Goal: Task Accomplishment & Management: Manage account settings

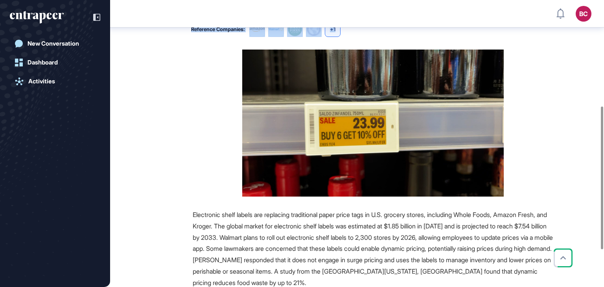
scroll to position [4, 0]
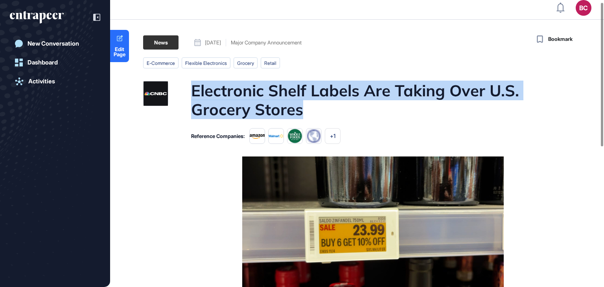
drag, startPoint x: 193, startPoint y: 98, endPoint x: 311, endPoint y: 110, distance: 119.0
click at [311, 110] on h1 "Electronic Shelf Labels Are Taking Over U.S. Grocery Stores" at bounding box center [372, 100] width 362 height 38
copy h1 "Electronic Shelf Labels Are Taking Over U.S. Grocery Stores"
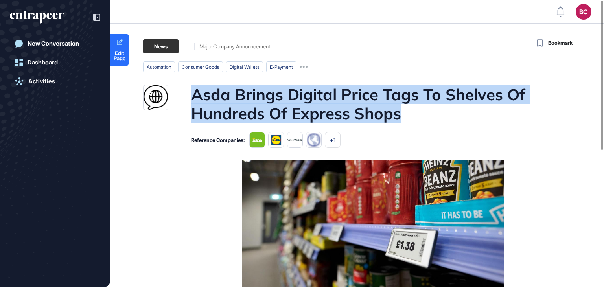
drag, startPoint x: 186, startPoint y: 93, endPoint x: 459, endPoint y: 121, distance: 274.3
click at [459, 121] on div "Asda Brings Digital Price Tags To Shelves Of Hundreds Of Express Shops" at bounding box center [348, 104] width 410 height 38
copy h1 "Asda Brings Digital Price Tags To Shelves Of Hundreds Of Express Shops"
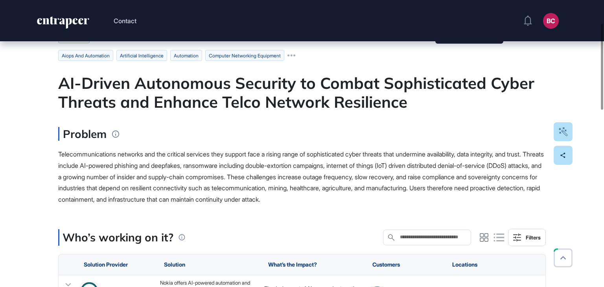
scroll to position [79, 0]
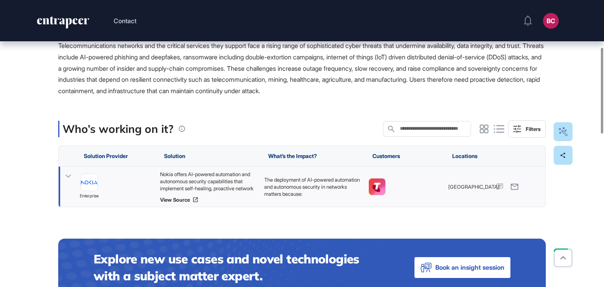
click at [208, 178] on div "Nokia offers AI-powered automation and autonomous security capabilities that im…" at bounding box center [208, 181] width 96 height 21
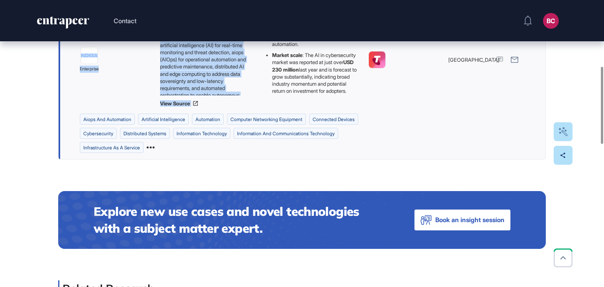
scroll to position [236, 0]
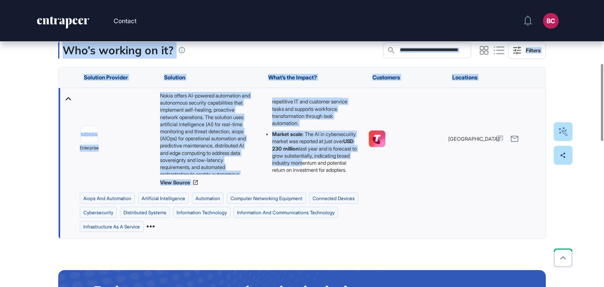
drag, startPoint x: 39, startPoint y: 127, endPoint x: 323, endPoint y: 171, distance: 286.7
copy main "AI-Driven Autonomous Security to Combat Sophisticated Cyber Threats and Enhance…"
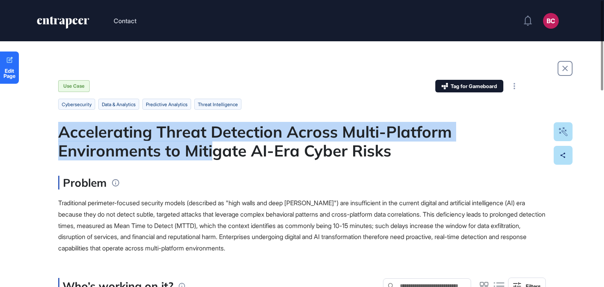
drag, startPoint x: 62, startPoint y: 131, endPoint x: 212, endPoint y: 152, distance: 152.0
click at [212, 152] on div "Accelerating Threat Detection Across Multi-Platform Environments to Mitigate AI…" at bounding box center [301, 141] width 487 height 38
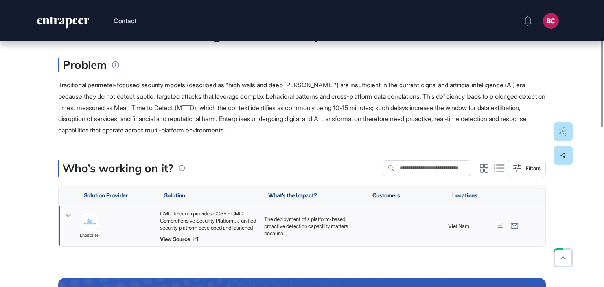
click at [204, 213] on div "CMC Telecom provides CCSP - CMC Comprehensive Security Platform, a unified secu…" at bounding box center [208, 220] width 96 height 21
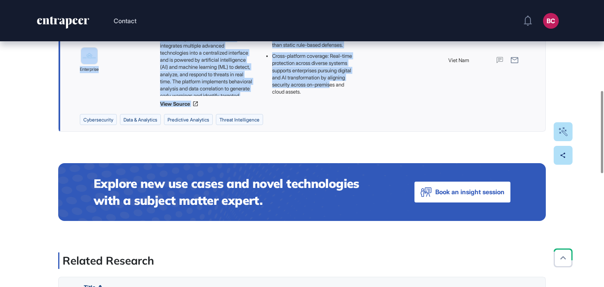
scroll to position [164, 0]
drag, startPoint x: 58, startPoint y: 134, endPoint x: 327, endPoint y: 94, distance: 271.8
click at [327, 94] on div "Edit Page Use Case Tag for Gameboard Build Partner Invest Acquire cybersecurity…" at bounding box center [302, 193] width 604 height 933
copy main "Accelerating Threat Detection Across Multi-Platform Environments to Mitigate AI…"
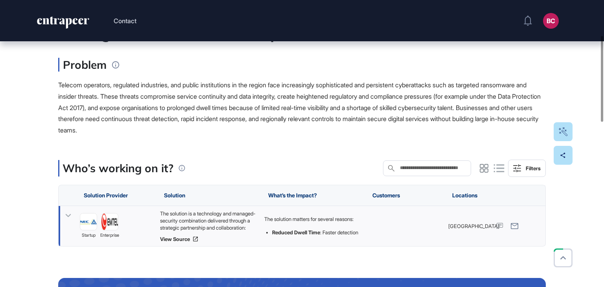
click at [190, 211] on div "The solution is a technology and managed-security combination delivered through…" at bounding box center [208, 220] width 96 height 21
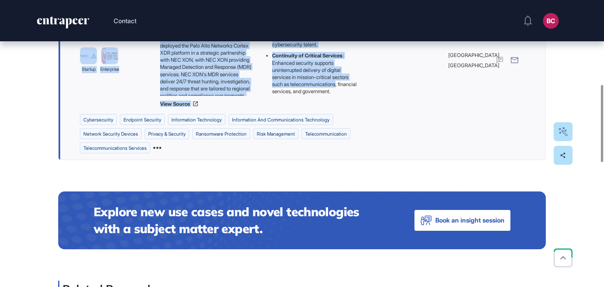
scroll to position [182, 0]
drag, startPoint x: 125, startPoint y: 134, endPoint x: 349, endPoint y: 105, distance: 225.5
click at [349, 105] on main "Use Case Tag for Gameboard Build Partner Invest Acquire cybersecurity endpoint …" at bounding box center [301, 207] width 487 height 884
copy main "Enhancing Cybersecurity Resilience in Regulated Sectors through Managed Detecti…"
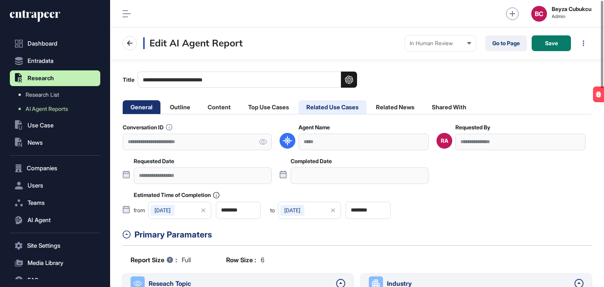
click at [348, 107] on li "Related Use Cases" at bounding box center [332, 107] width 68 height 14
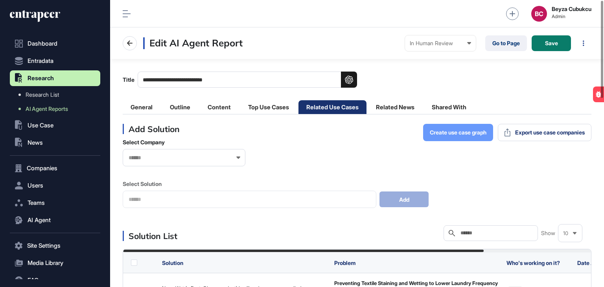
click at [457, 135] on span "Create use case graph" at bounding box center [458, 133] width 57 height 6
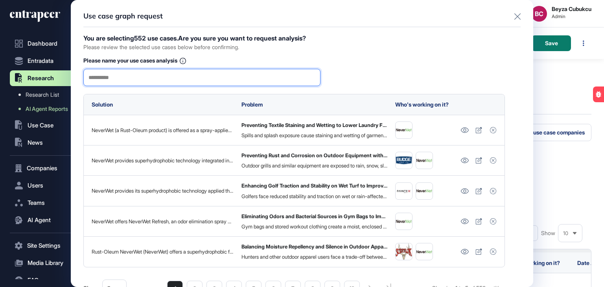
click at [200, 77] on input "text" at bounding box center [201, 77] width 227 height 17
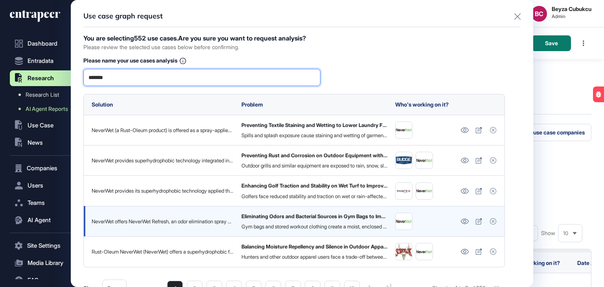
scroll to position [40, 0]
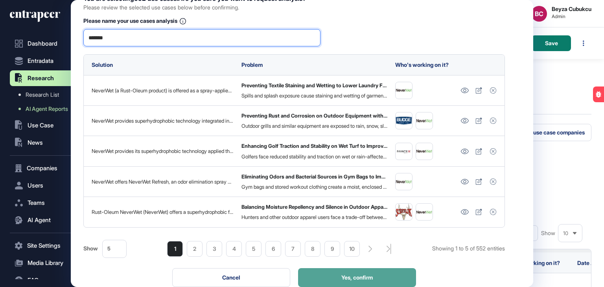
type input "*******"
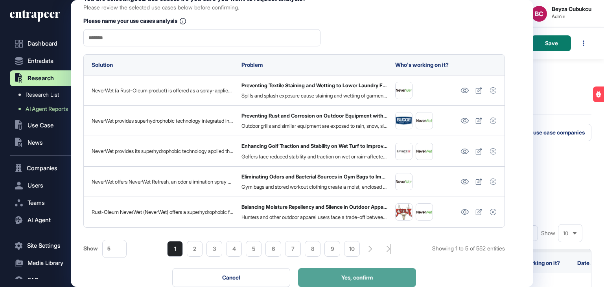
click at [364, 281] on button "Yes, confirm" at bounding box center [357, 277] width 118 height 19
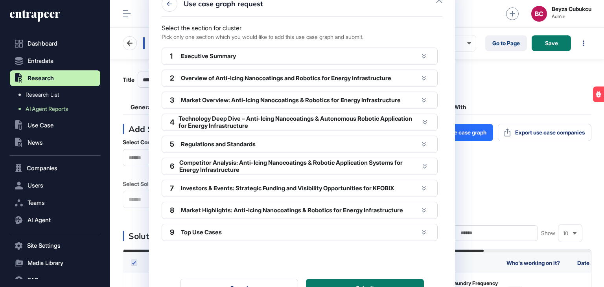
click at [409, 48] on div "1 Executive Summary" at bounding box center [300, 56] width 276 height 17
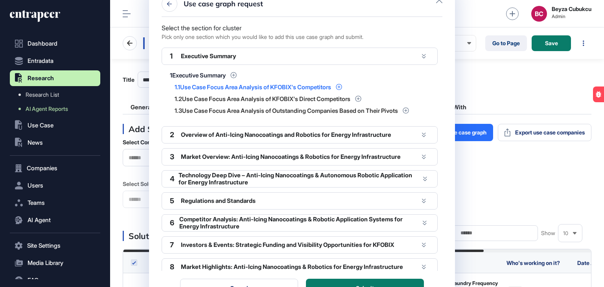
click at [342, 86] on icon at bounding box center [339, 87] width 6 height 6
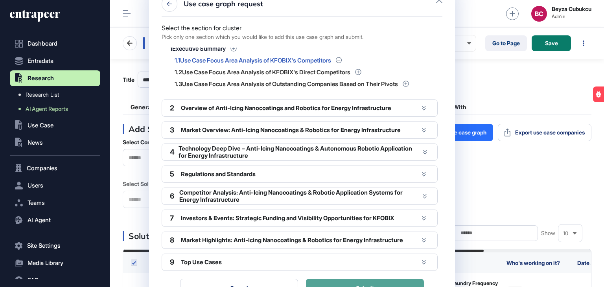
click at [362, 281] on button "Submit" at bounding box center [365, 288] width 118 height 19
click at [438, 3] on div at bounding box center [439, 0] width 6 height 9
click at [439, 3] on div at bounding box center [439, 0] width 6 height 9
click at [438, 2] on icon at bounding box center [439, 0] width 6 height 6
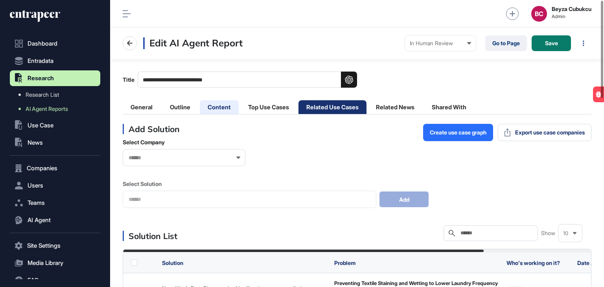
click at [215, 110] on li "Content" at bounding box center [219, 107] width 39 height 14
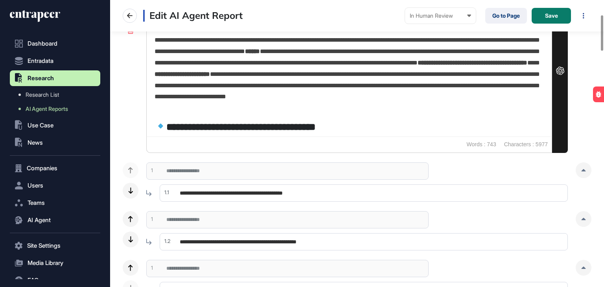
scroll to position [197, 0]
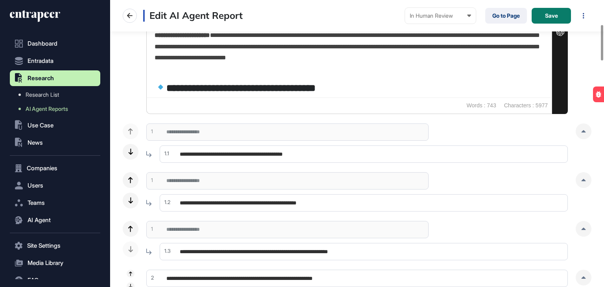
drag, startPoint x: 217, startPoint y: 150, endPoint x: 170, endPoint y: 156, distance: 47.5
click at [170, 156] on input "**********" at bounding box center [364, 153] width 408 height 17
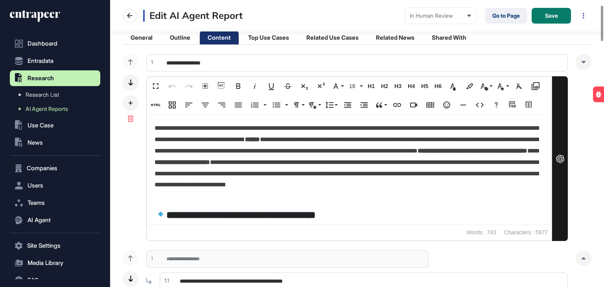
scroll to position [39, 0]
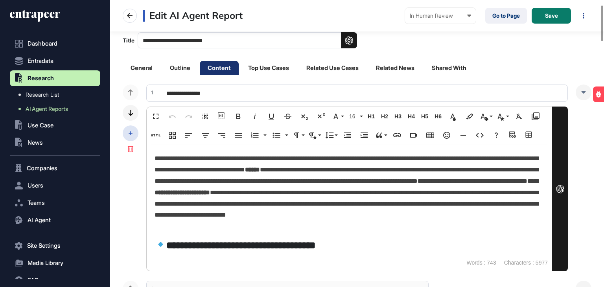
click at [129, 131] on icon at bounding box center [131, 133] width 4 height 4
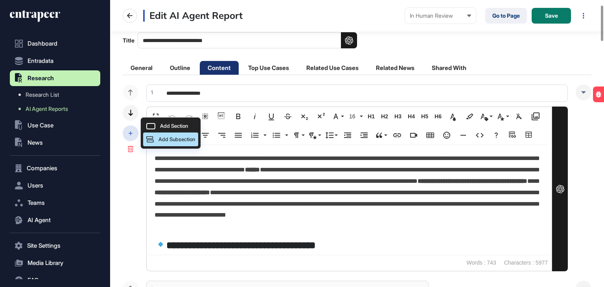
click at [171, 138] on span "Add Subsection" at bounding box center [176, 139] width 37 height 6
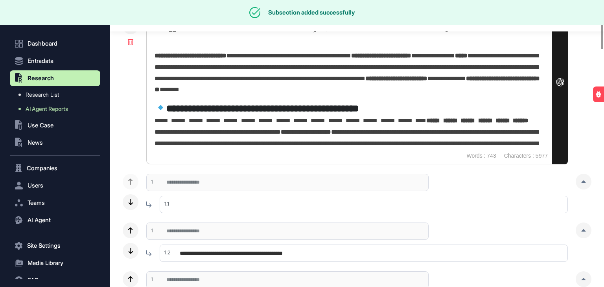
scroll to position [157, 0]
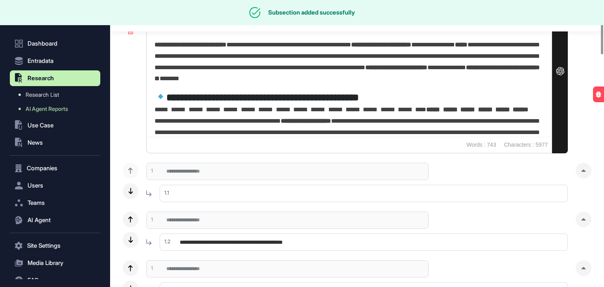
click at [181, 194] on input "text" at bounding box center [364, 193] width 408 height 17
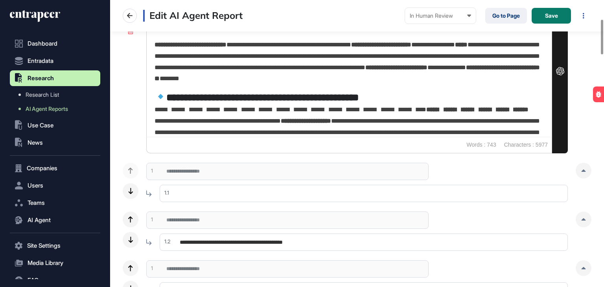
paste input "**********"
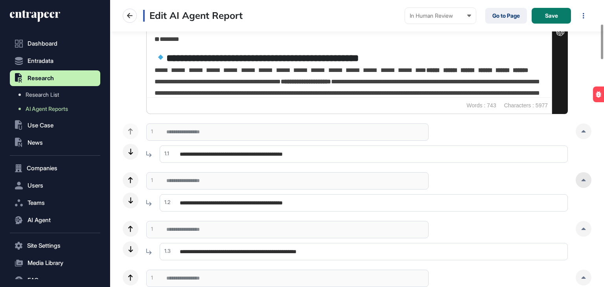
type input "**********"
click at [586, 182] on div at bounding box center [583, 180] width 16 height 16
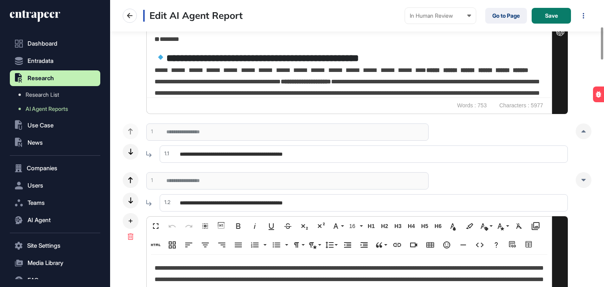
scroll to position [235, 0]
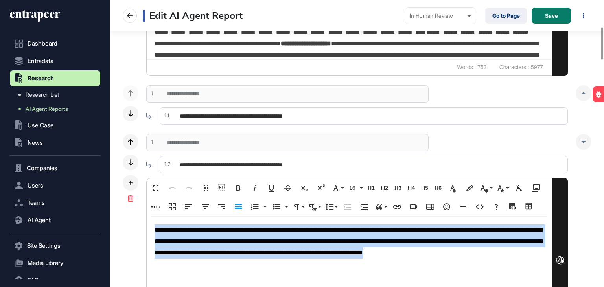
drag, startPoint x: 229, startPoint y: 268, endPoint x: 147, endPoint y: 231, distance: 89.7
click at [147, 231] on div "**********" at bounding box center [349, 272] width 405 height 110
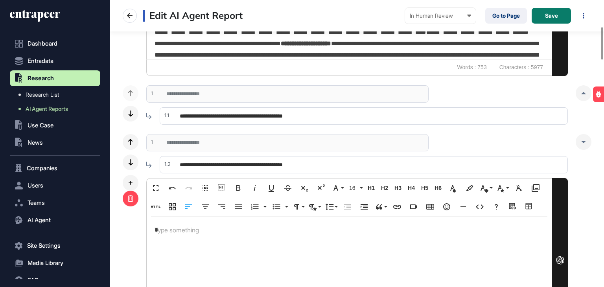
click at [127, 192] on div at bounding box center [131, 199] width 16 height 16
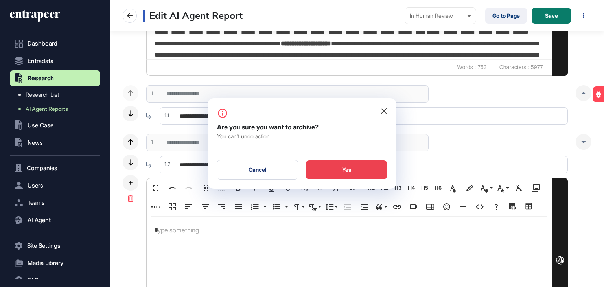
click at [357, 175] on div "Yes" at bounding box center [346, 169] width 81 height 19
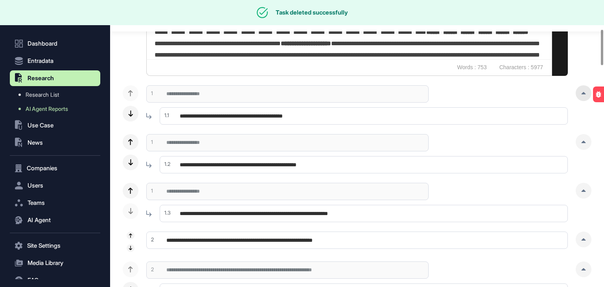
click at [583, 91] on div at bounding box center [583, 93] width 16 height 16
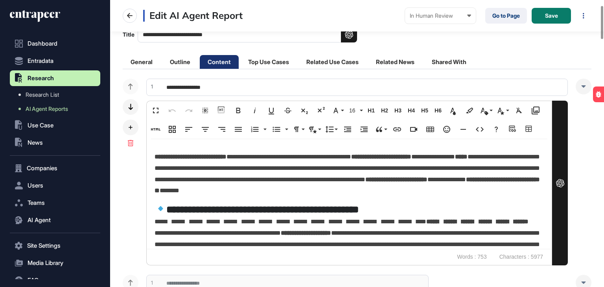
scroll to position [0, 0]
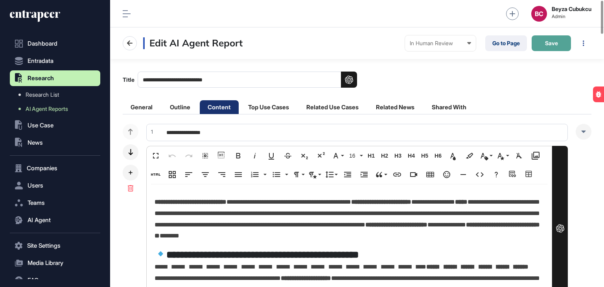
click at [543, 44] on button "Save" at bounding box center [550, 43] width 39 height 16
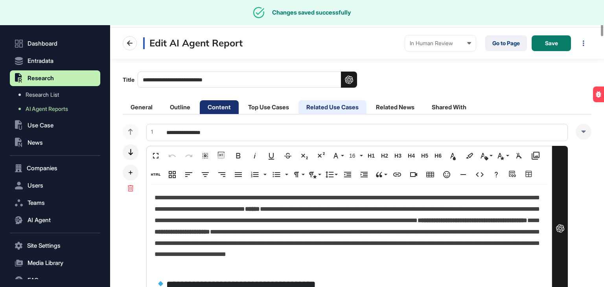
click at [341, 106] on li "Related Use Cases" at bounding box center [332, 107] width 68 height 14
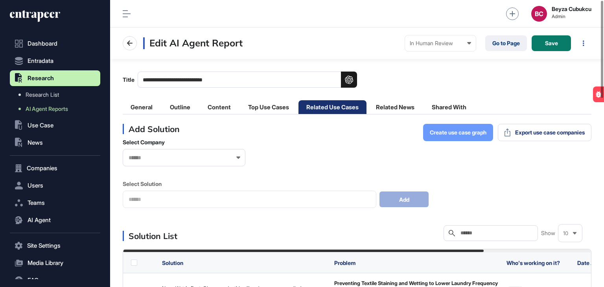
click at [456, 132] on span "Create use case graph" at bounding box center [458, 133] width 57 height 6
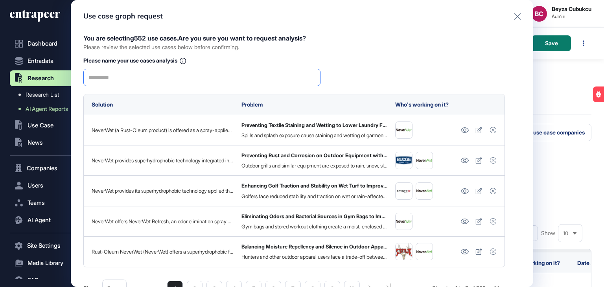
click at [197, 79] on input "text" at bounding box center [201, 77] width 227 height 17
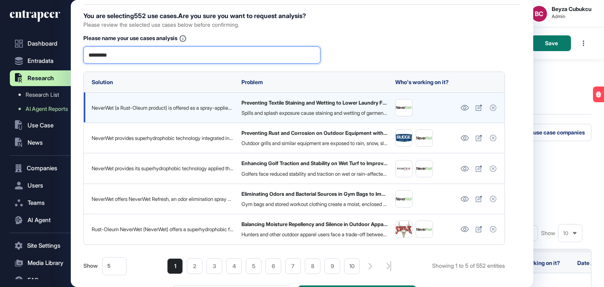
scroll to position [40, 0]
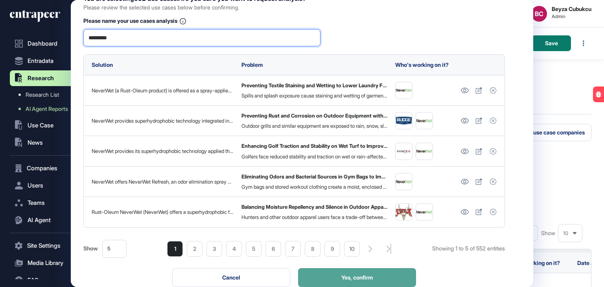
type input "*********"
click at [386, 282] on button "Yes, confirm" at bounding box center [357, 277] width 118 height 19
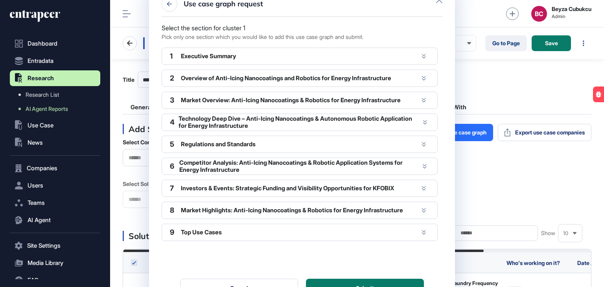
click at [421, 55] on div at bounding box center [423, 56] width 11 height 11
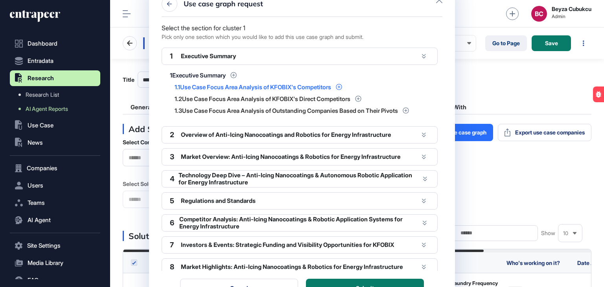
click at [342, 85] on icon at bounding box center [339, 87] width 6 height 6
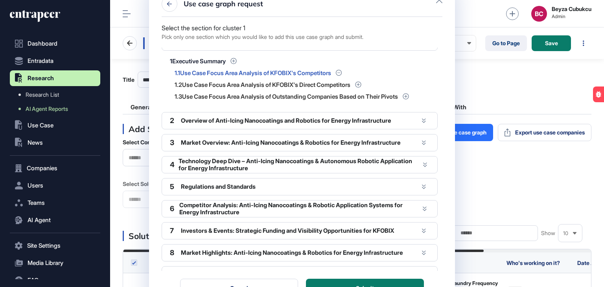
scroll to position [27, 0]
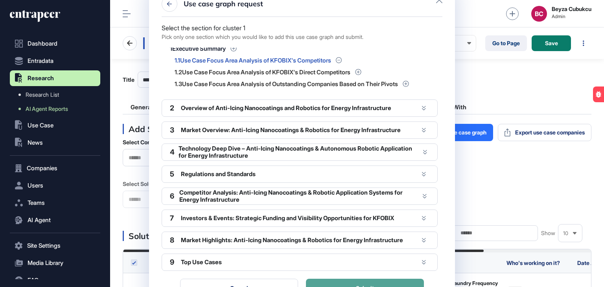
click at [371, 285] on span "Submit" at bounding box center [365, 288] width 18 height 6
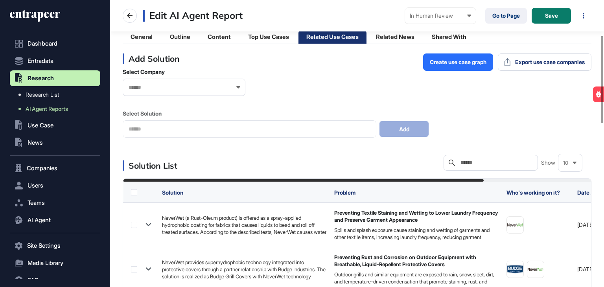
scroll to position [118, 0]
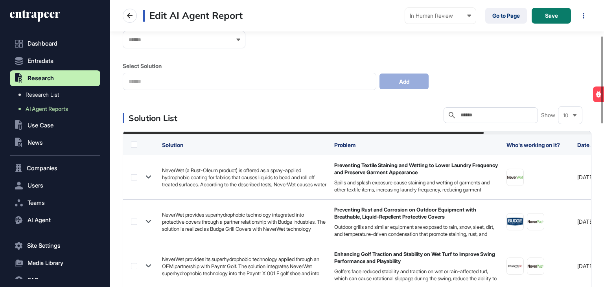
click at [485, 111] on div "Search" at bounding box center [490, 115] width 94 height 16
paste input "**********"
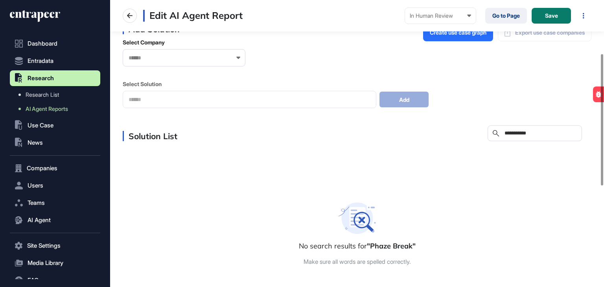
scroll to position [118, 0]
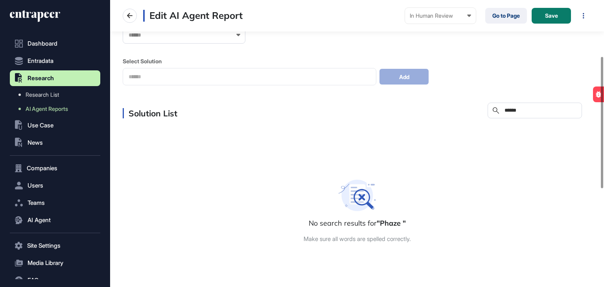
scroll to position [123, 0]
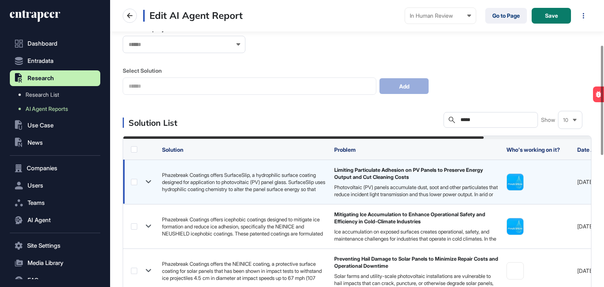
scroll to position [118, 0]
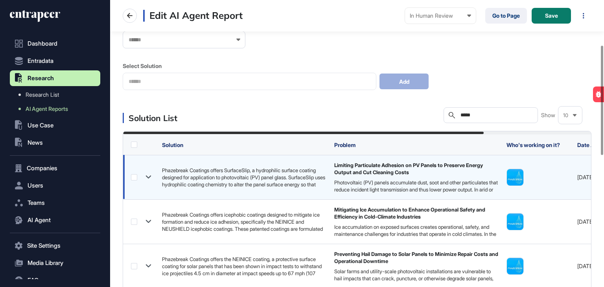
click at [131, 175] on label at bounding box center [134, 177] width 6 height 6
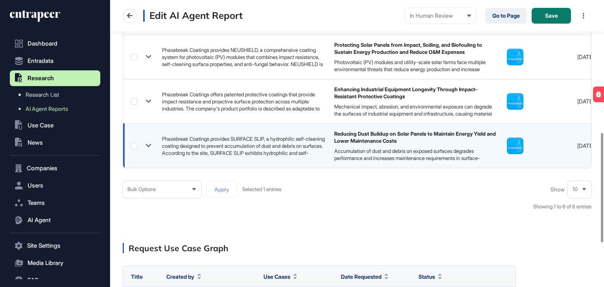
scroll to position [344, 0]
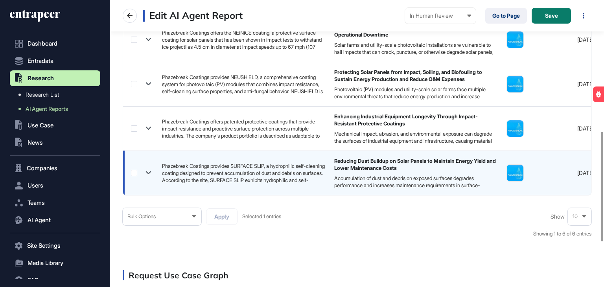
click at [134, 172] on label at bounding box center [134, 173] width 6 height 6
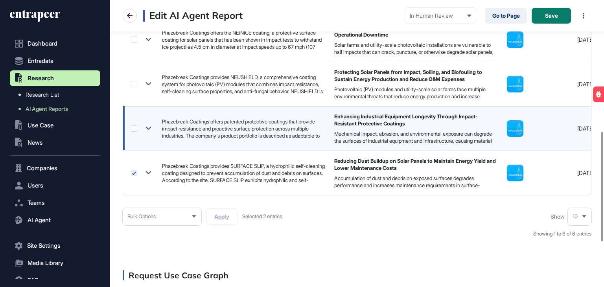
click at [133, 125] on label at bounding box center [134, 128] width 6 height 6
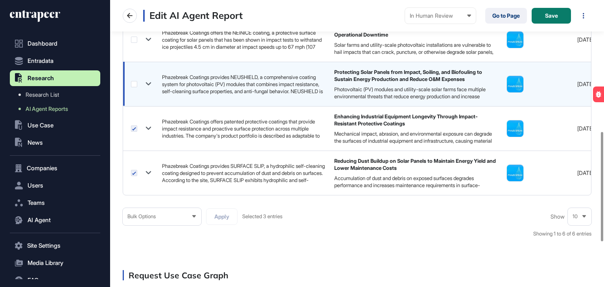
click at [132, 83] on label at bounding box center [134, 84] width 6 height 6
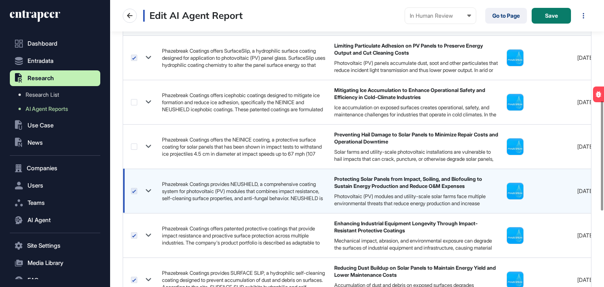
scroll to position [226, 0]
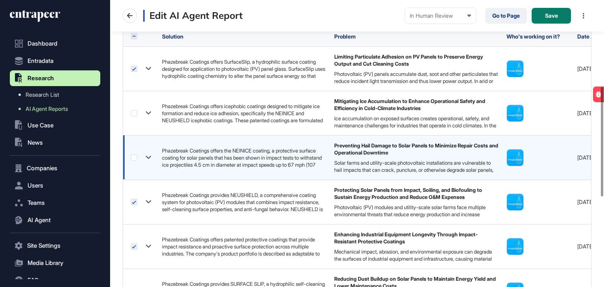
click at [136, 155] on label at bounding box center [134, 157] width 6 height 6
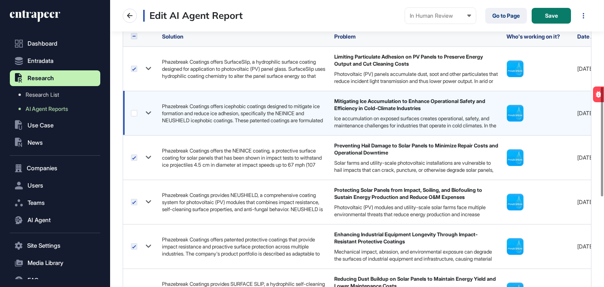
click at [131, 113] on label at bounding box center [134, 113] width 6 height 6
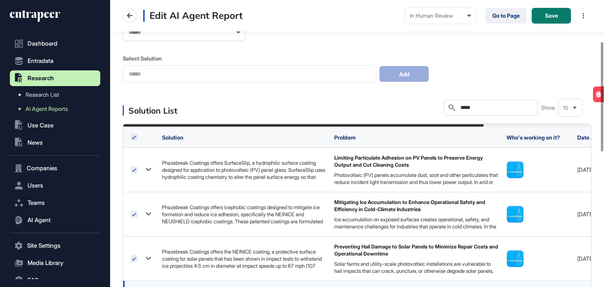
scroll to position [108, 0]
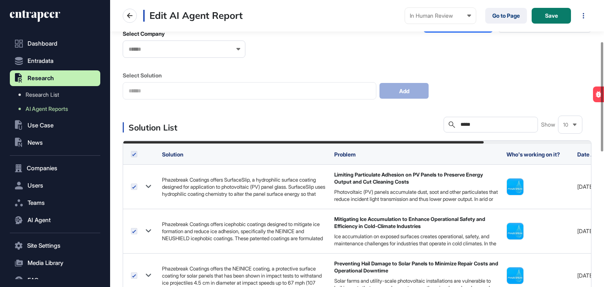
drag, startPoint x: 483, startPoint y: 121, endPoint x: 450, endPoint y: 125, distance: 32.8
click at [450, 125] on div "Search *****" at bounding box center [490, 125] width 94 height 16
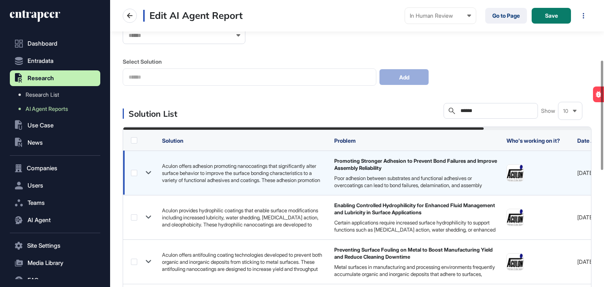
scroll to position [157, 0]
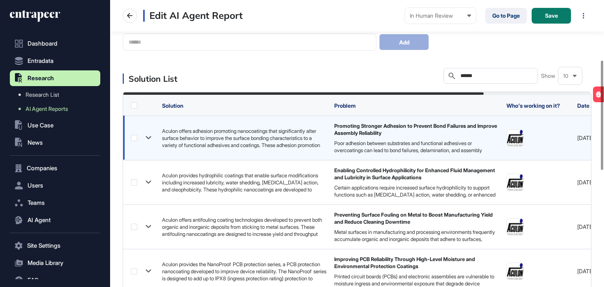
click at [134, 138] on label at bounding box center [134, 138] width 6 height 6
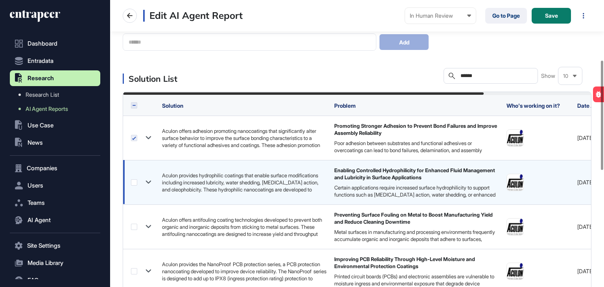
click at [132, 181] on label at bounding box center [134, 182] width 6 height 6
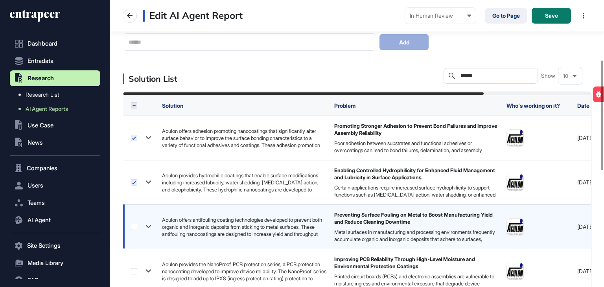
click at [134, 227] on label at bounding box center [134, 227] width 6 height 6
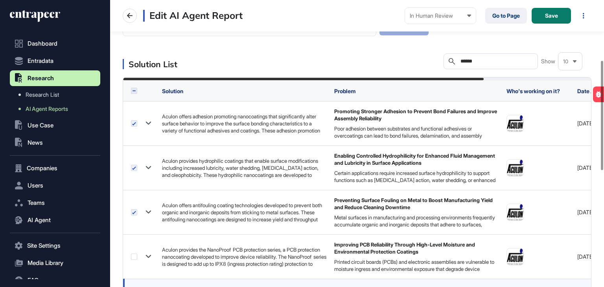
scroll to position [275, 0]
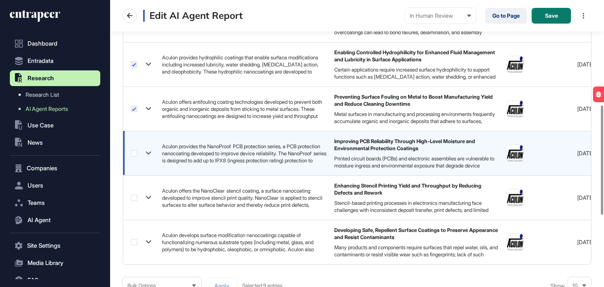
click at [135, 151] on label at bounding box center [134, 153] width 6 height 6
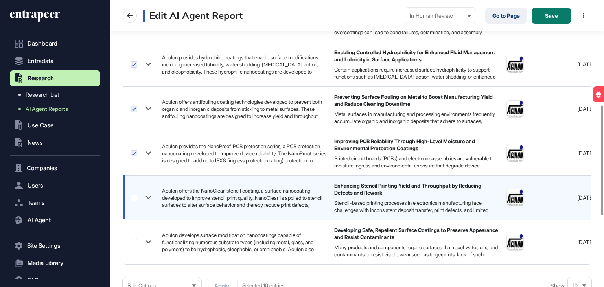
click at [132, 197] on label at bounding box center [134, 198] width 6 height 6
click at [133, 243] on label at bounding box center [134, 242] width 6 height 6
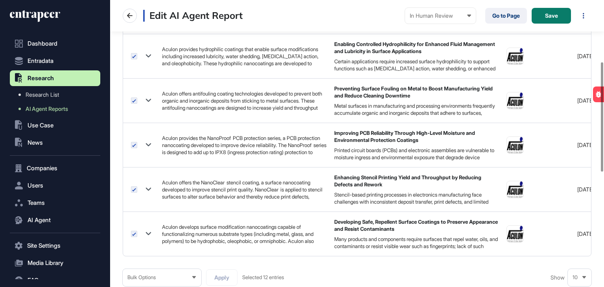
scroll to position [157, 0]
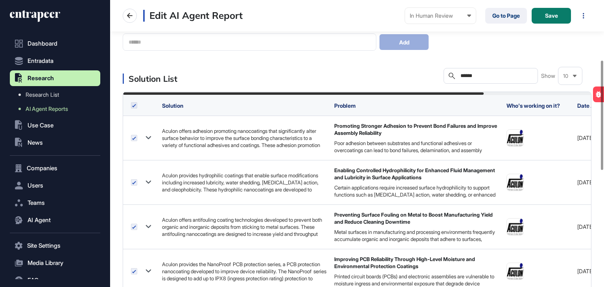
drag, startPoint x: 500, startPoint y: 75, endPoint x: 452, endPoint y: 76, distance: 48.0
click at [452, 76] on div "Search ******" at bounding box center [490, 76] width 94 height 16
paste input "**********"
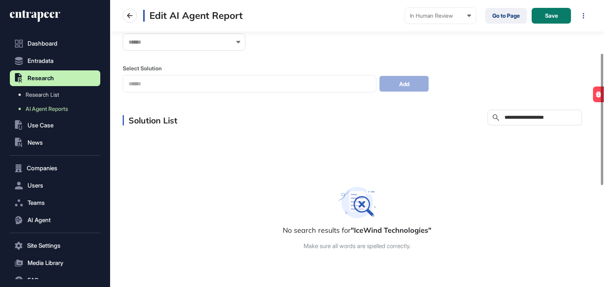
scroll to position [118, 0]
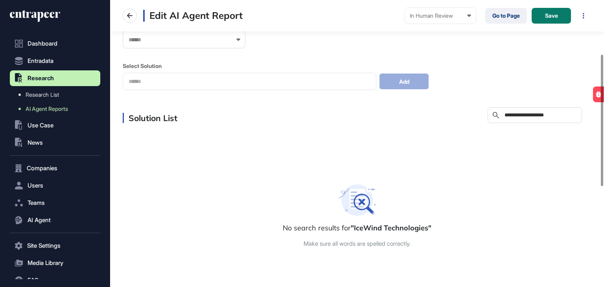
drag, startPoint x: 565, startPoint y: 117, endPoint x: 524, endPoint y: 118, distance: 41.3
click at [524, 118] on input "**********" at bounding box center [540, 115] width 73 height 6
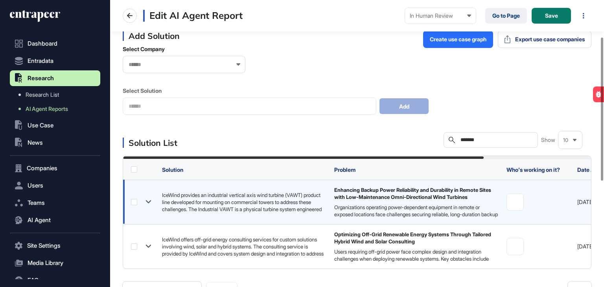
scroll to position [118, 0]
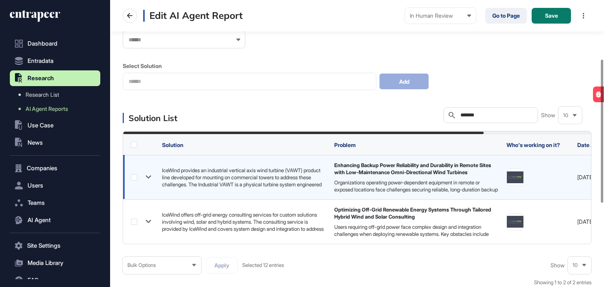
click at [131, 175] on label at bounding box center [134, 177] width 6 height 6
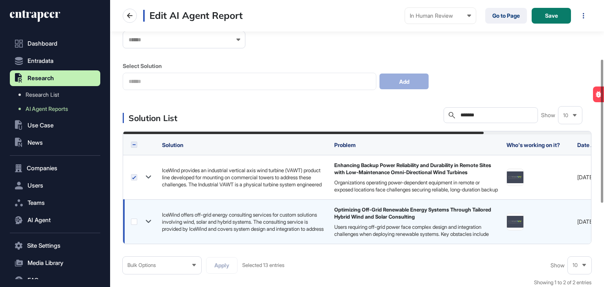
click at [131, 220] on label at bounding box center [134, 222] width 6 height 6
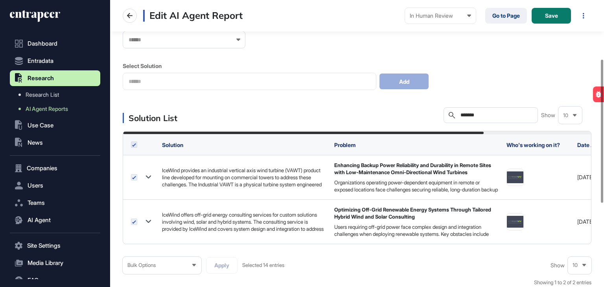
drag, startPoint x: 481, startPoint y: 114, endPoint x: 429, endPoint y: 116, distance: 51.5
click at [429, 116] on div "Solution List Search ******* Show 10" at bounding box center [357, 115] width 469 height 16
paste input "*"
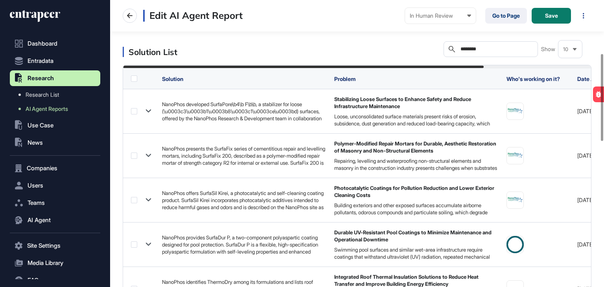
scroll to position [197, 0]
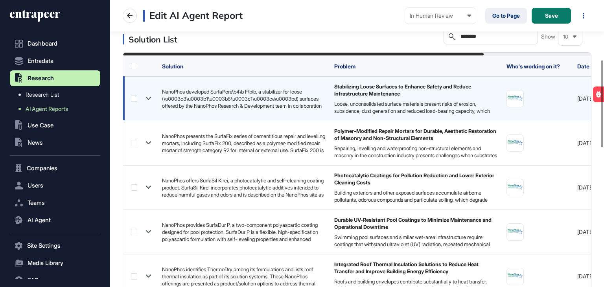
click at [137, 99] on label at bounding box center [134, 99] width 6 height 6
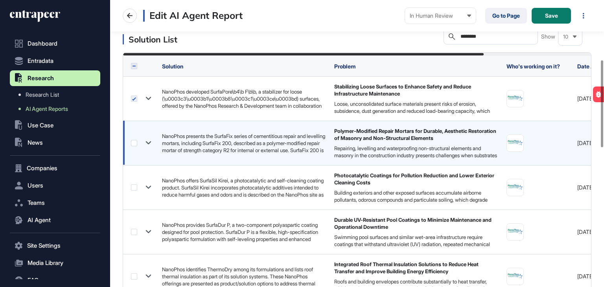
click at [132, 145] on label at bounding box center [134, 143] width 6 height 6
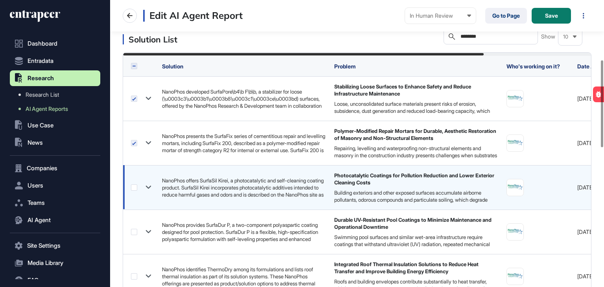
click at [134, 184] on label at bounding box center [134, 187] width 6 height 6
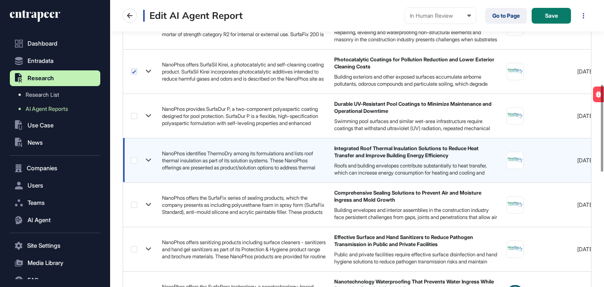
scroll to position [314, 0]
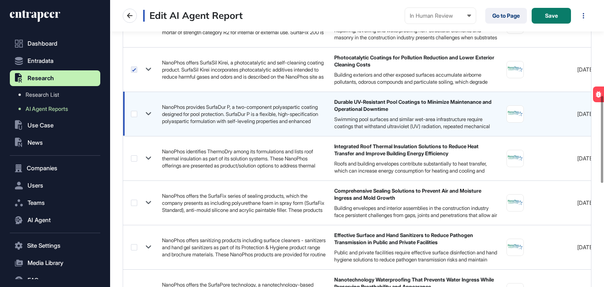
click at [138, 114] on div at bounding box center [142, 113] width 23 height 11
click at [136, 116] on label at bounding box center [134, 114] width 6 height 6
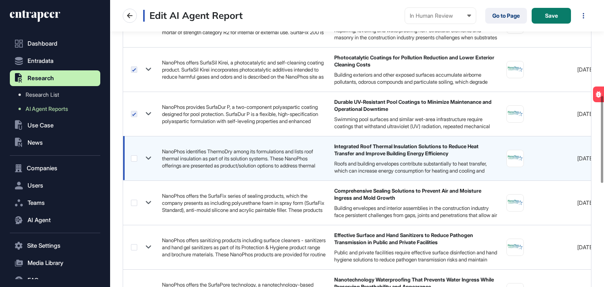
click at [135, 159] on label at bounding box center [134, 158] width 6 height 6
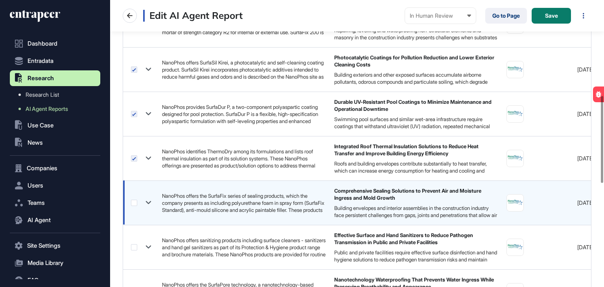
click at [134, 203] on label at bounding box center [134, 203] width 6 height 6
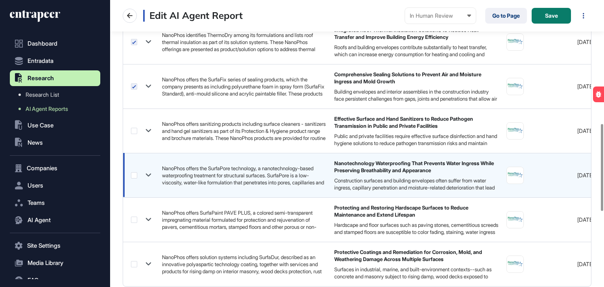
scroll to position [432, 0]
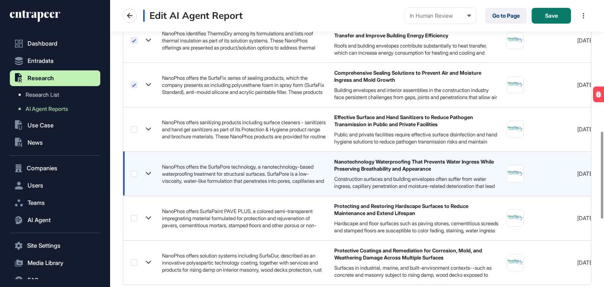
drag, startPoint x: 134, startPoint y: 127, endPoint x: 134, endPoint y: 170, distance: 42.5
click at [134, 129] on label at bounding box center [134, 129] width 6 height 6
click at [134, 175] on label at bounding box center [134, 174] width 6 height 6
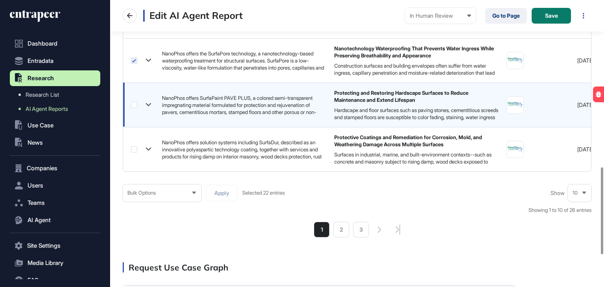
scroll to position [550, 0]
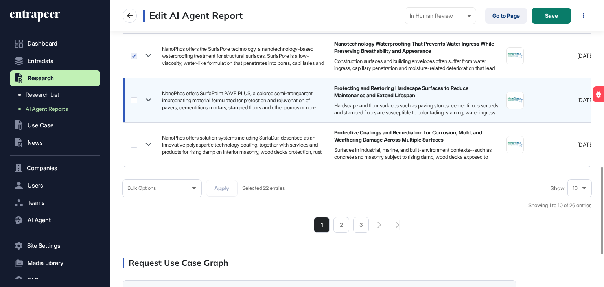
click at [137, 103] on div at bounding box center [142, 99] width 23 height 11
click at [132, 101] on label at bounding box center [134, 100] width 6 height 6
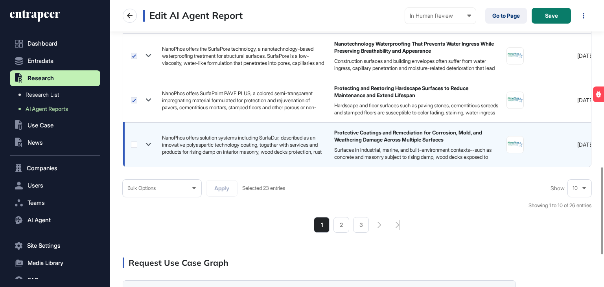
click at [134, 147] on label at bounding box center [134, 145] width 6 height 6
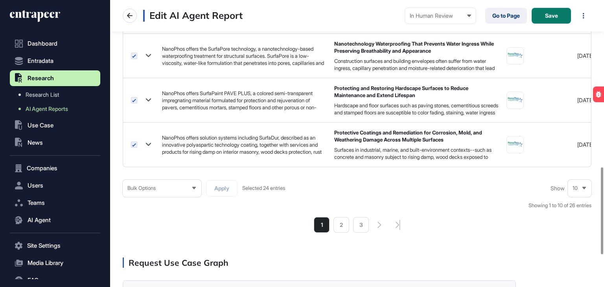
click at [575, 189] on span "10" at bounding box center [574, 188] width 5 height 6
click at [579, 144] on li "25" at bounding box center [579, 143] width 19 height 16
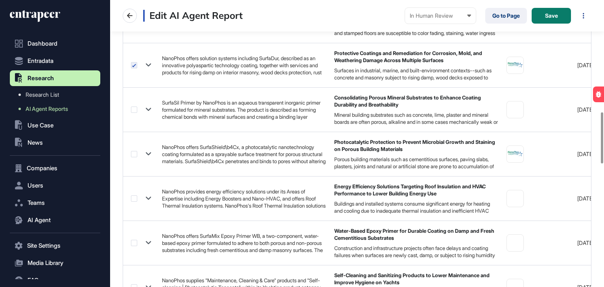
scroll to position [629, 0]
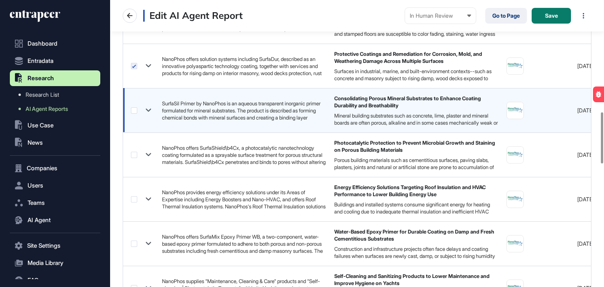
click at [133, 109] on label at bounding box center [134, 110] width 6 height 6
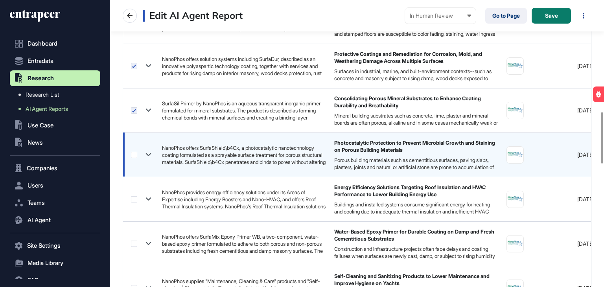
click at [134, 153] on label at bounding box center [134, 155] width 6 height 6
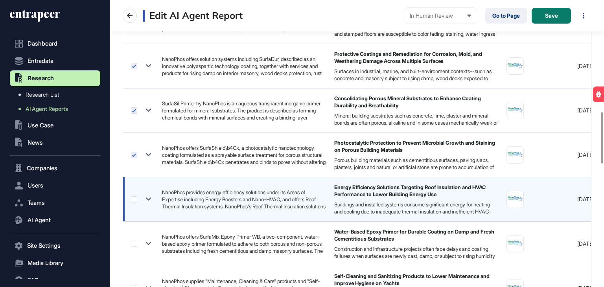
click at [134, 196] on label at bounding box center [134, 199] width 6 height 6
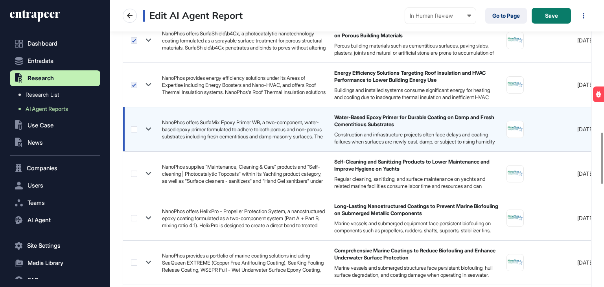
scroll to position [747, 0]
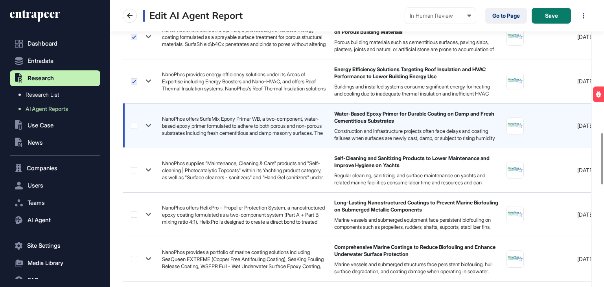
click at [134, 123] on label at bounding box center [134, 126] width 6 height 6
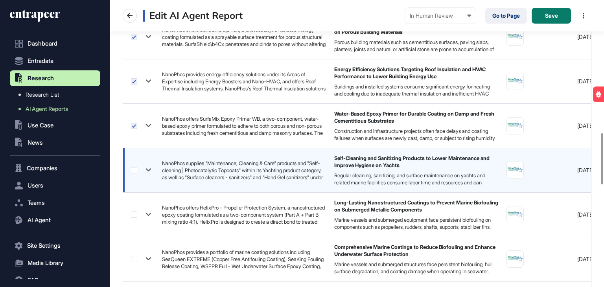
click at [135, 167] on label at bounding box center [134, 170] width 6 height 6
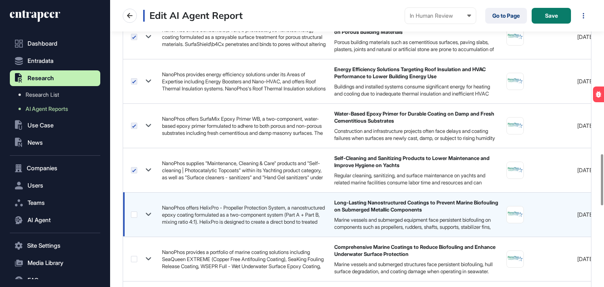
scroll to position [865, 0]
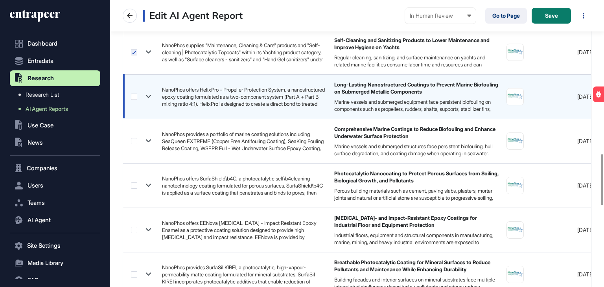
click at [136, 94] on label at bounding box center [134, 97] width 6 height 6
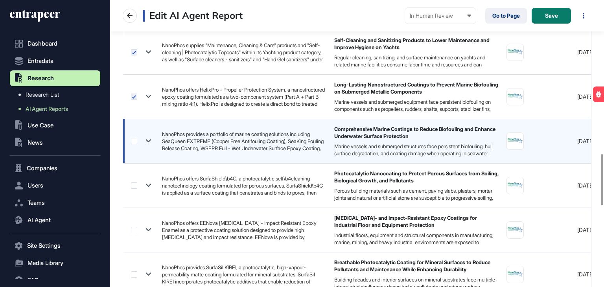
drag, startPoint x: 136, startPoint y: 138, endPoint x: 137, endPoint y: 148, distance: 9.8
click at [136, 139] on label at bounding box center [134, 141] width 6 height 6
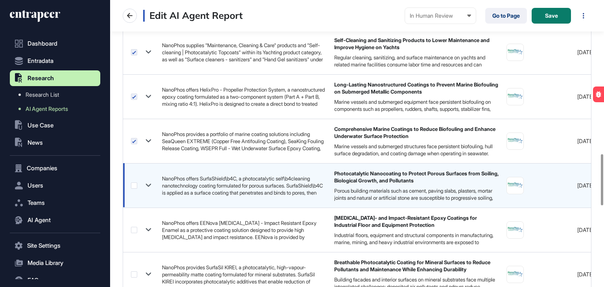
click at [134, 186] on label at bounding box center [134, 185] width 6 height 6
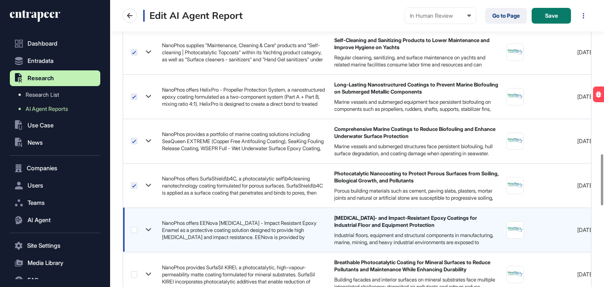
click at [134, 227] on label at bounding box center [134, 230] width 6 height 6
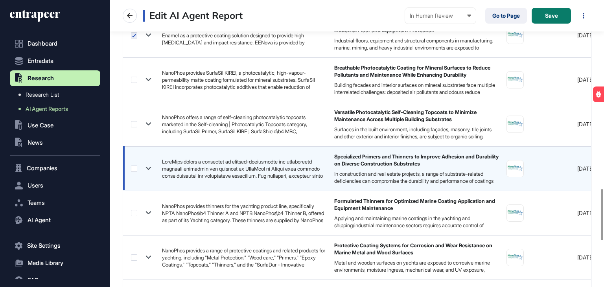
scroll to position [1061, 0]
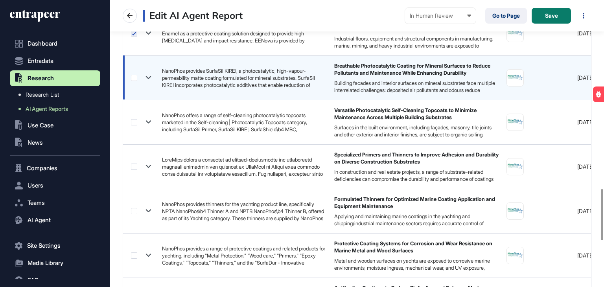
click at [135, 75] on label at bounding box center [134, 78] width 6 height 6
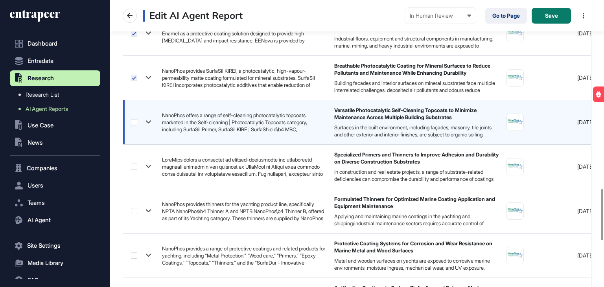
click at [131, 123] on label at bounding box center [134, 122] width 6 height 6
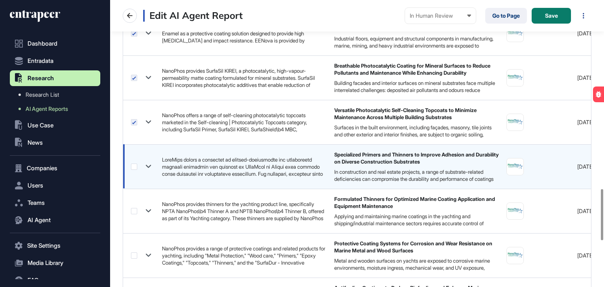
click at [132, 164] on label at bounding box center [134, 167] width 6 height 6
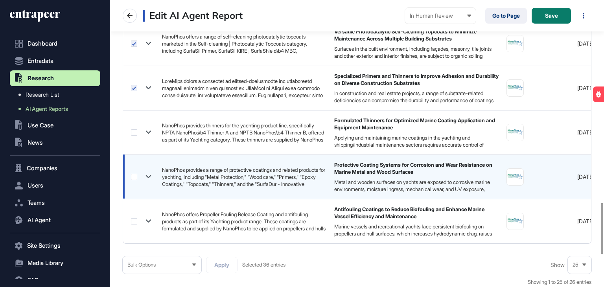
scroll to position [1179, 0]
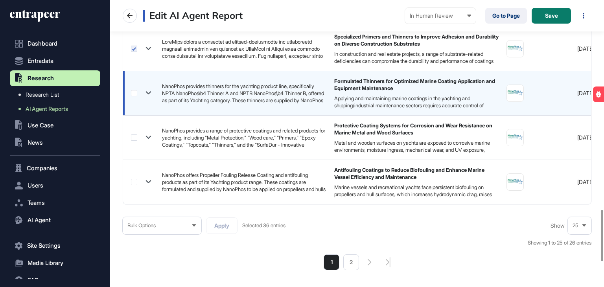
click at [133, 90] on label at bounding box center [134, 93] width 6 height 6
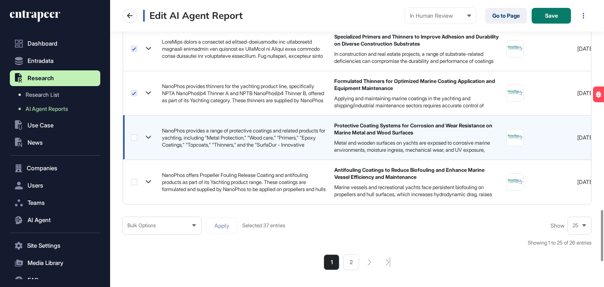
click at [134, 134] on label at bounding box center [134, 137] width 6 height 6
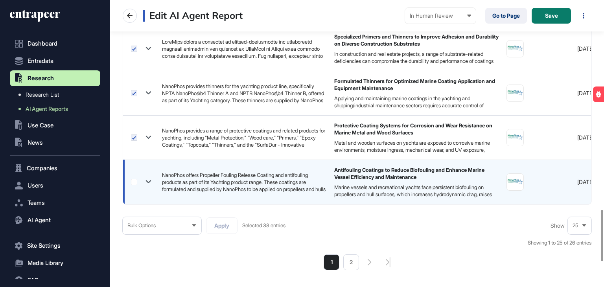
click at [132, 181] on label at bounding box center [134, 182] width 6 height 6
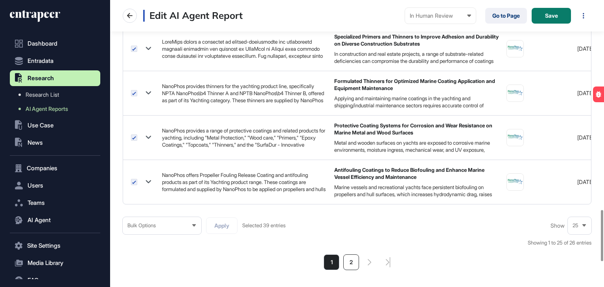
click at [351, 265] on li "2" at bounding box center [351, 262] width 16 height 16
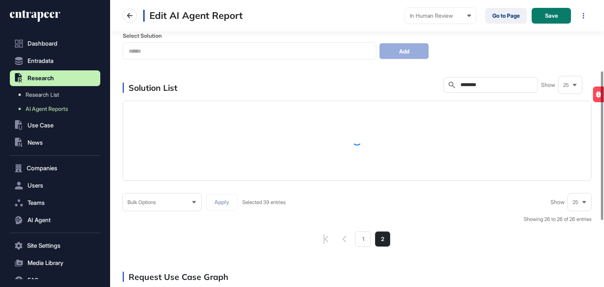
scroll to position [157, 0]
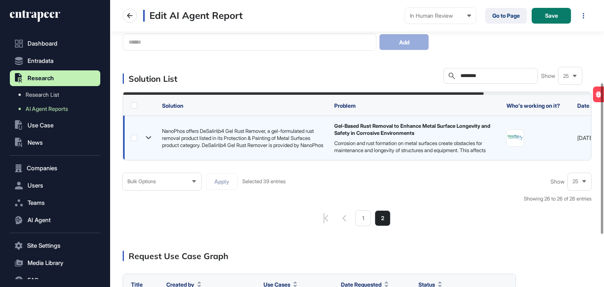
click at [134, 138] on label at bounding box center [134, 138] width 6 height 6
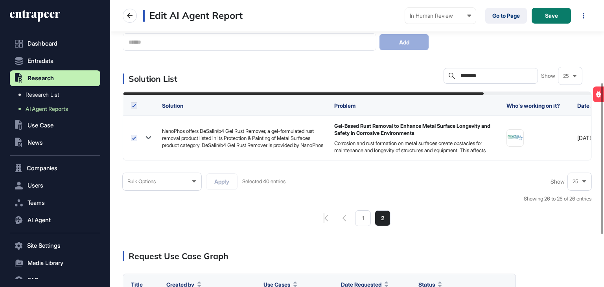
drag, startPoint x: 486, startPoint y: 77, endPoint x: 434, endPoint y: 76, distance: 51.5
click at [434, 76] on div "Solution List Search ******** Show 25" at bounding box center [357, 76] width 469 height 16
paste input "text"
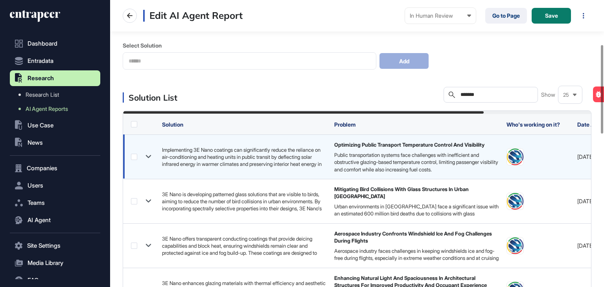
scroll to position [157, 0]
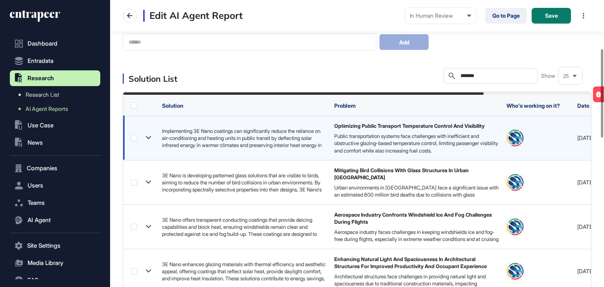
click at [135, 136] on label at bounding box center [134, 138] width 6 height 6
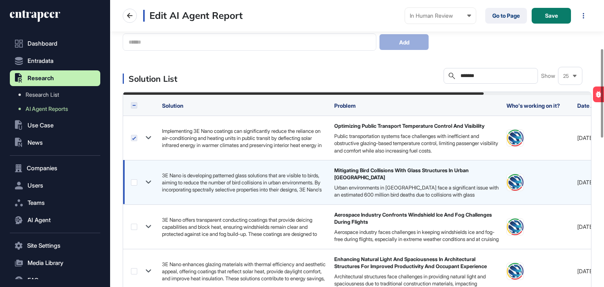
click at [134, 184] on label at bounding box center [134, 182] width 6 height 6
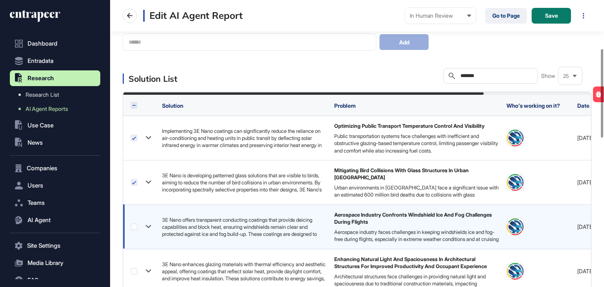
click at [135, 228] on label at bounding box center [134, 227] width 6 height 6
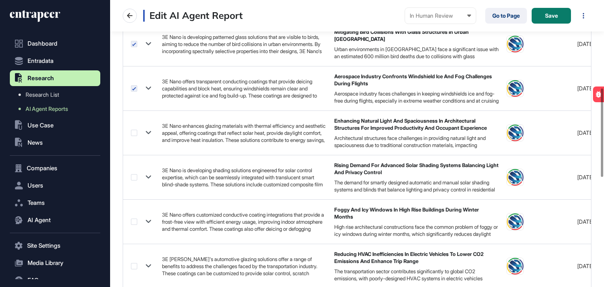
scroll to position [314, 0]
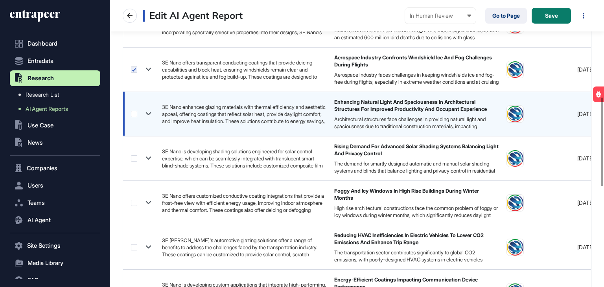
click at [137, 115] on label at bounding box center [134, 114] width 6 height 6
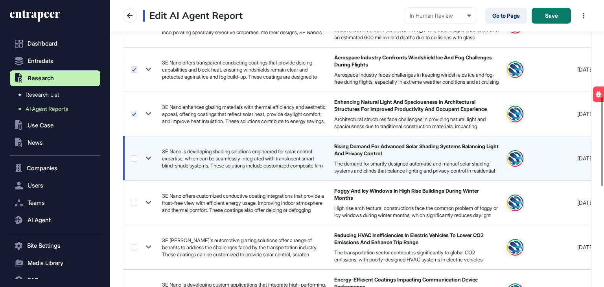
click at [133, 156] on label at bounding box center [134, 158] width 6 height 6
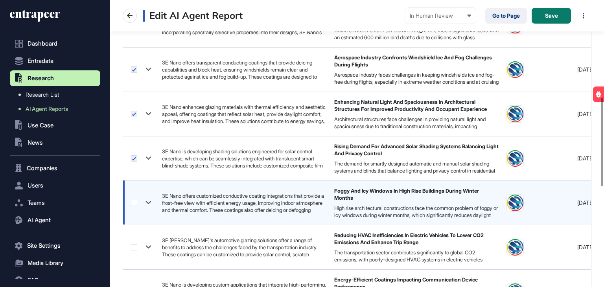
click at [136, 200] on label at bounding box center [134, 203] width 6 height 6
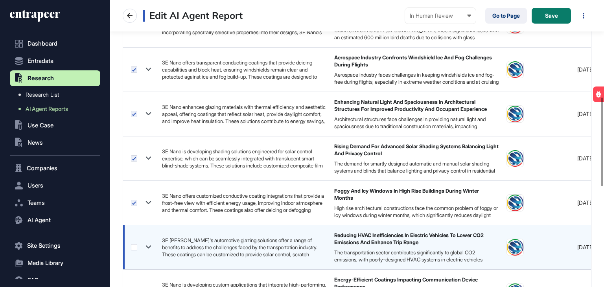
click at [132, 248] on label at bounding box center [134, 247] width 6 height 6
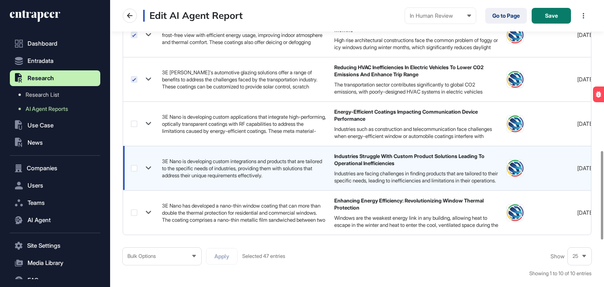
scroll to position [472, 0]
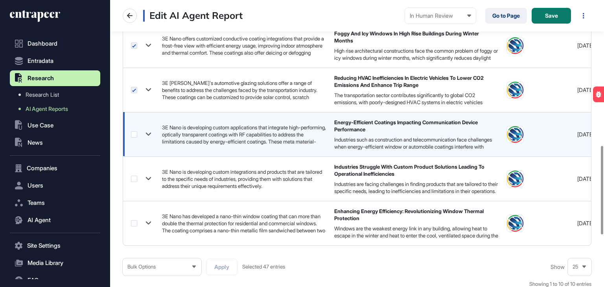
click at [135, 134] on label at bounding box center [134, 134] width 6 height 6
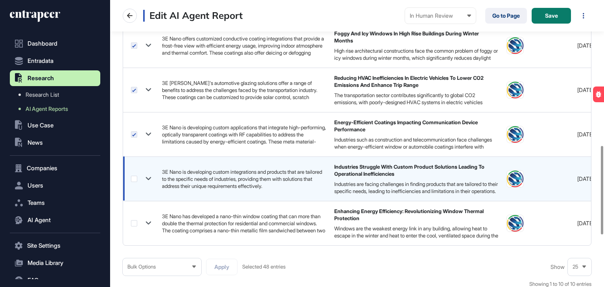
click at [132, 179] on label at bounding box center [134, 179] width 6 height 6
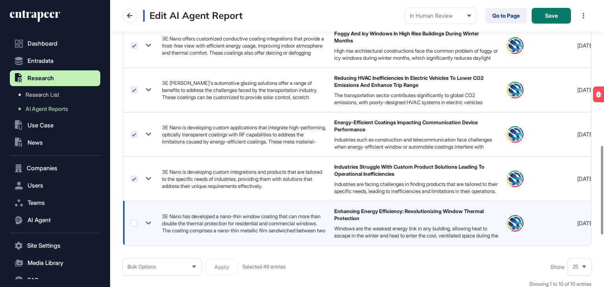
click at [135, 224] on label at bounding box center [134, 223] width 6 height 6
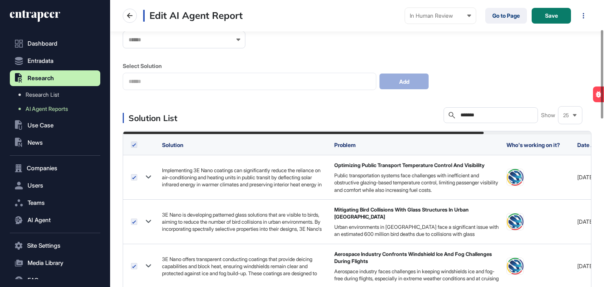
scroll to position [0, 0]
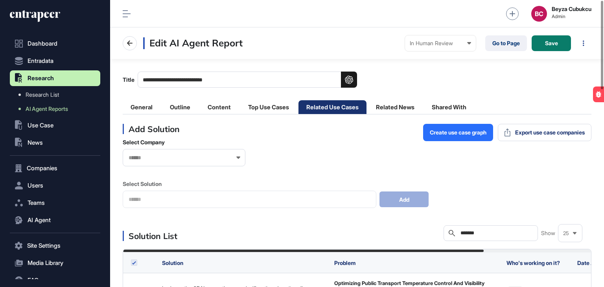
drag, startPoint x: 487, startPoint y: 235, endPoint x: 421, endPoint y: 233, distance: 66.1
click at [421, 233] on div "Solution List Search ******* Show 25" at bounding box center [357, 233] width 469 height 16
paste input "********"
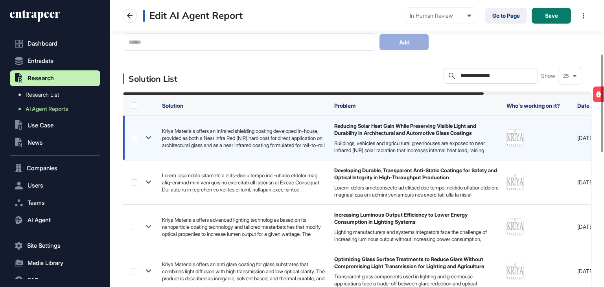
click at [135, 140] on label at bounding box center [134, 138] width 6 height 6
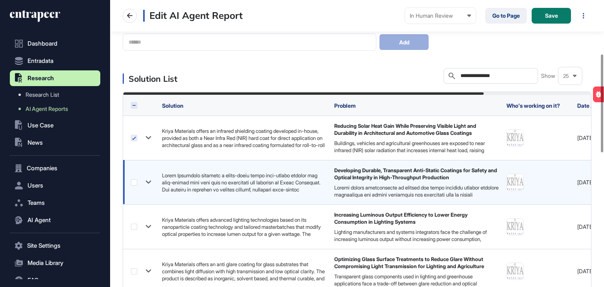
click at [132, 183] on label at bounding box center [134, 182] width 6 height 6
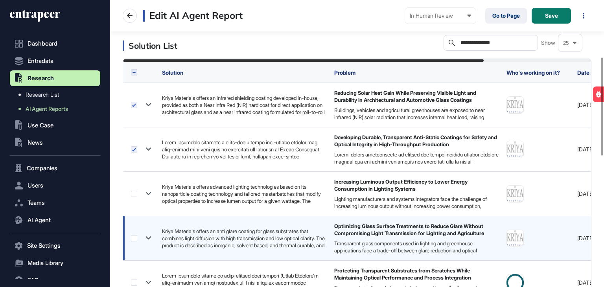
scroll to position [236, 0]
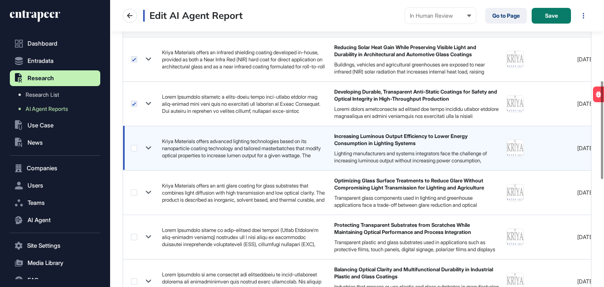
click at [134, 146] on label at bounding box center [134, 148] width 6 height 6
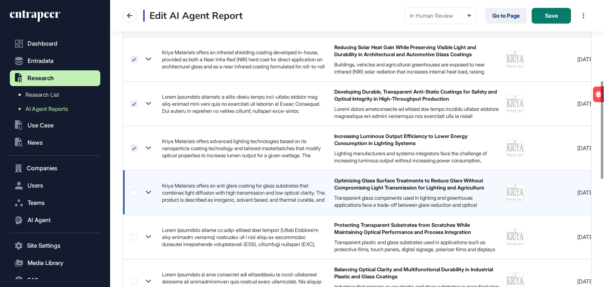
click at [135, 190] on label at bounding box center [134, 192] width 6 height 6
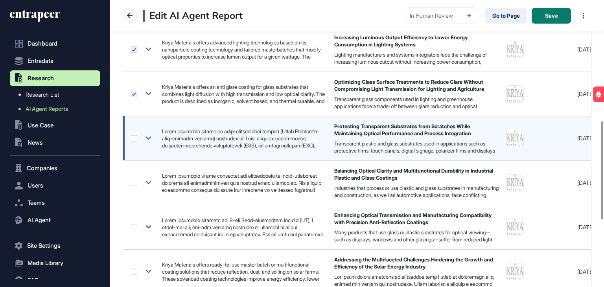
scroll to position [354, 0]
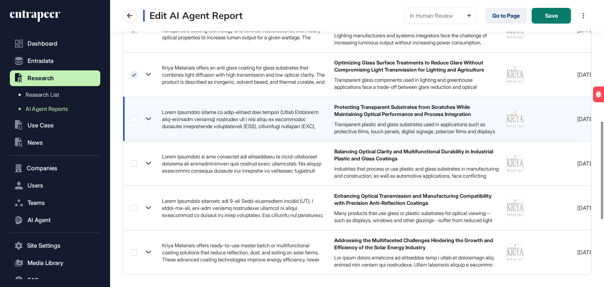
click at [133, 119] on label at bounding box center [134, 119] width 6 height 6
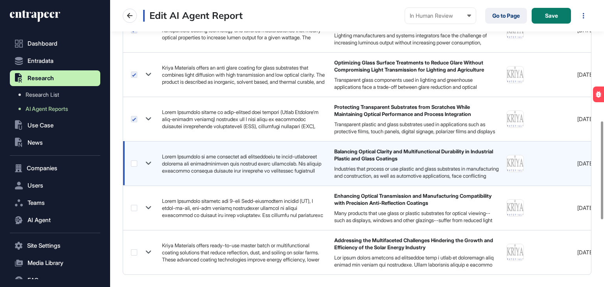
click at [134, 165] on label at bounding box center [134, 163] width 6 height 6
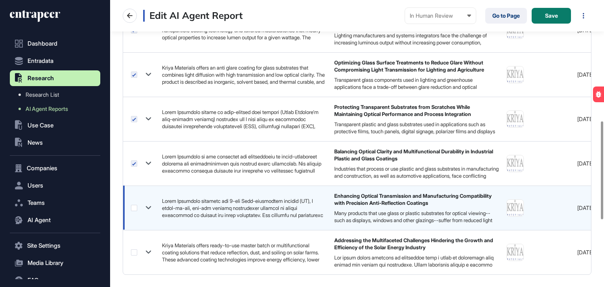
drag, startPoint x: 136, startPoint y: 205, endPoint x: 136, endPoint y: 210, distance: 4.7
click at [136, 205] on label at bounding box center [134, 208] width 6 height 6
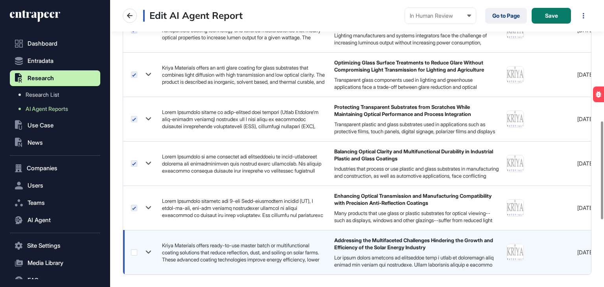
click at [132, 251] on label at bounding box center [134, 252] width 6 height 6
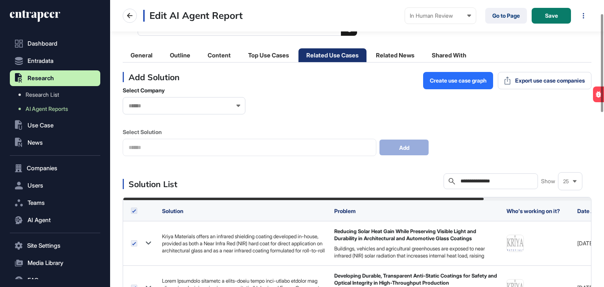
scroll to position [39, 0]
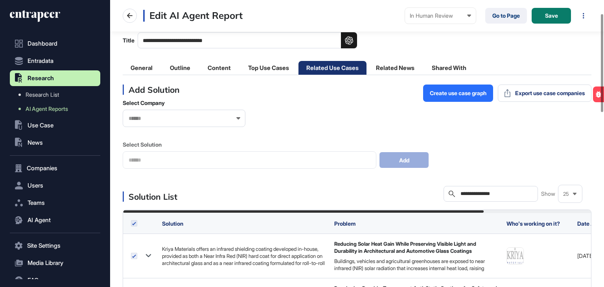
drag, startPoint x: 503, startPoint y: 190, endPoint x: 415, endPoint y: 184, distance: 87.8
click at [504, 193] on input "**********" at bounding box center [496, 194] width 73 height 6
drag, startPoint x: 504, startPoint y: 193, endPoint x: 440, endPoint y: 195, distance: 64.1
click at [440, 195] on div "**********" at bounding box center [357, 194] width 469 height 16
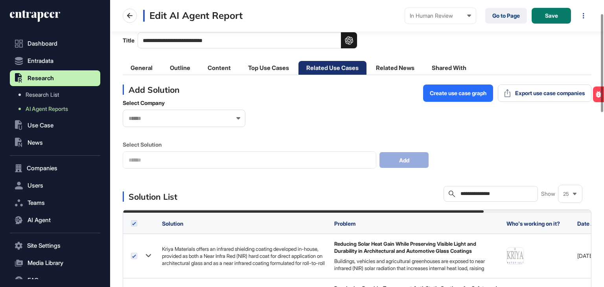
paste input "text"
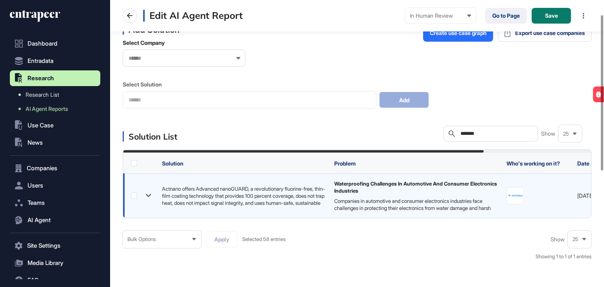
scroll to position [118, 0]
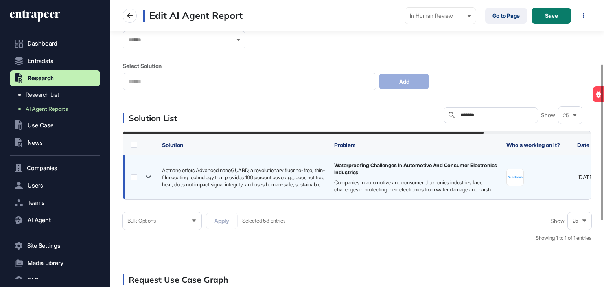
click at [133, 176] on label at bounding box center [134, 177] width 6 height 6
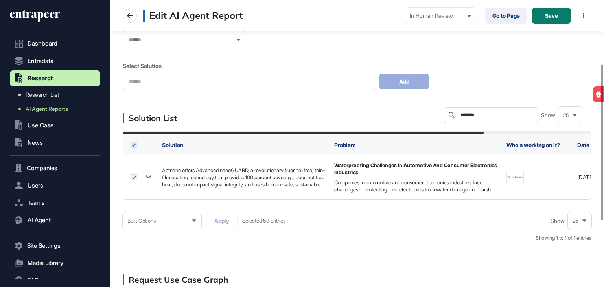
drag, startPoint x: 486, startPoint y: 112, endPoint x: 449, endPoint y: 114, distance: 37.0
click at [449, 114] on div "Search *******" at bounding box center [490, 115] width 94 height 16
paste input "***"
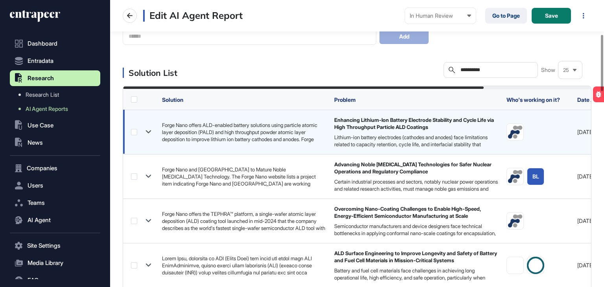
scroll to position [191, 0]
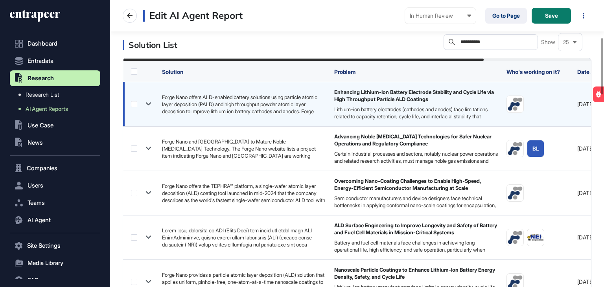
click at [133, 101] on label at bounding box center [134, 104] width 6 height 6
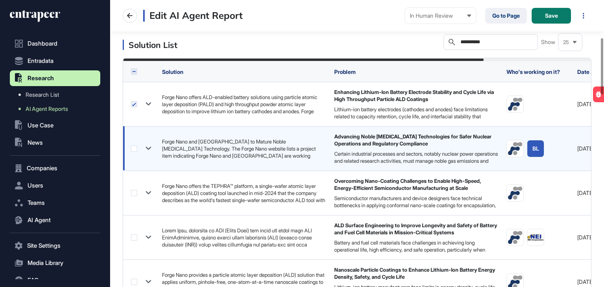
click at [134, 148] on label at bounding box center [134, 148] width 6 height 6
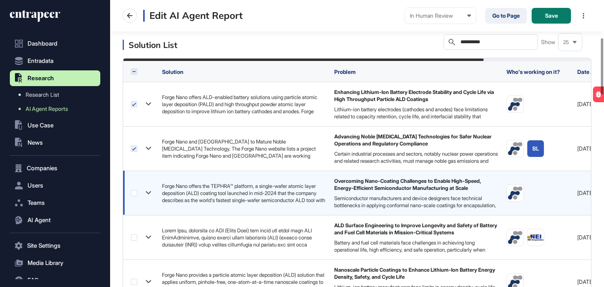
click at [134, 193] on label at bounding box center [134, 193] width 6 height 6
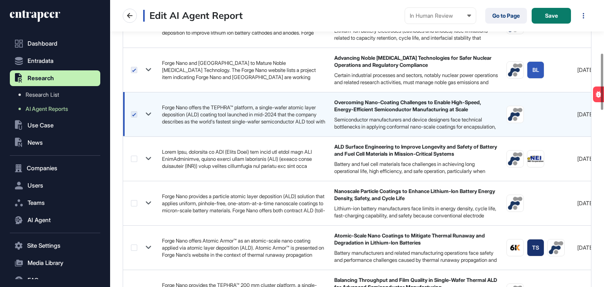
scroll to position [309, 0]
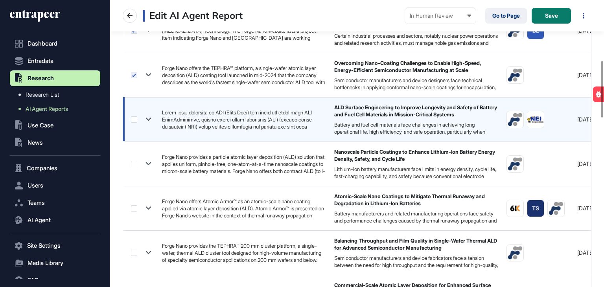
click at [132, 116] on label at bounding box center [134, 119] width 6 height 6
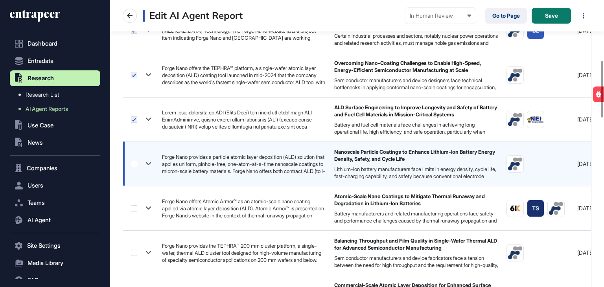
click at [132, 164] on label at bounding box center [134, 164] width 6 height 6
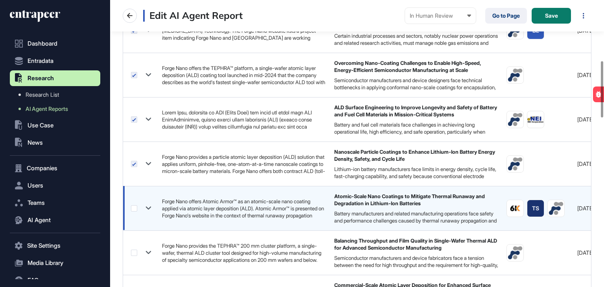
click at [134, 207] on label at bounding box center [134, 208] width 6 height 6
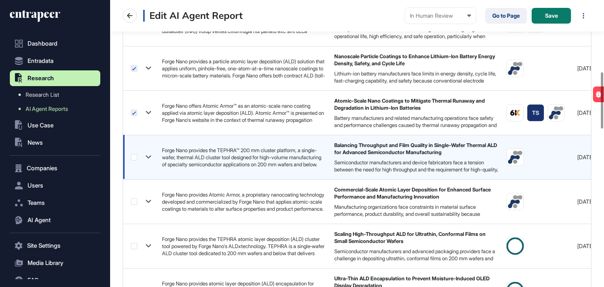
scroll to position [427, 0]
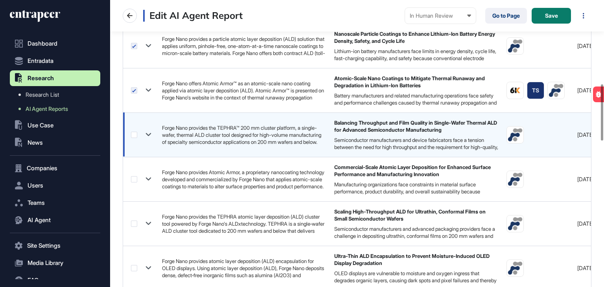
click at [132, 134] on label at bounding box center [134, 135] width 6 height 6
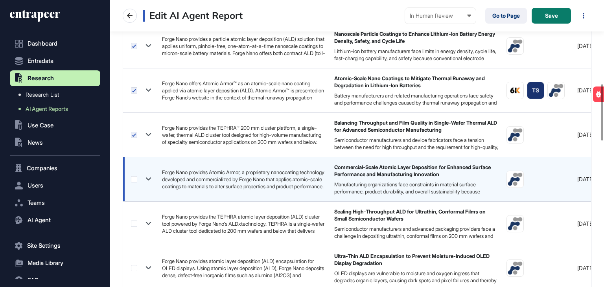
click at [132, 180] on label at bounding box center [134, 179] width 6 height 6
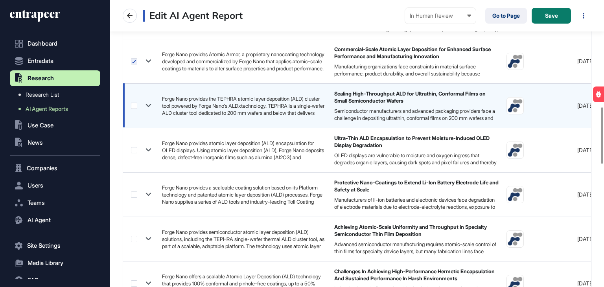
click at [135, 108] on div at bounding box center [142, 105] width 23 height 11
click at [131, 106] on label at bounding box center [134, 106] width 6 height 6
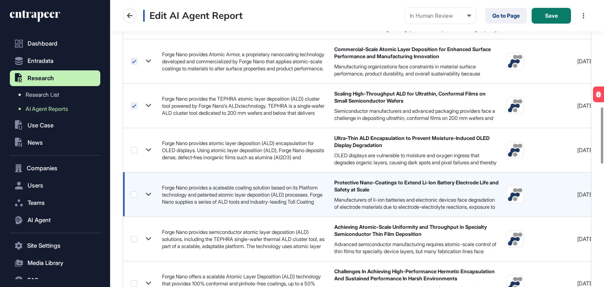
drag, startPoint x: 134, startPoint y: 148, endPoint x: 135, endPoint y: 192, distance: 44.0
click at [134, 148] on label at bounding box center [134, 150] width 6 height 6
click at [132, 189] on div at bounding box center [142, 194] width 23 height 11
click at [132, 195] on label at bounding box center [134, 194] width 6 height 6
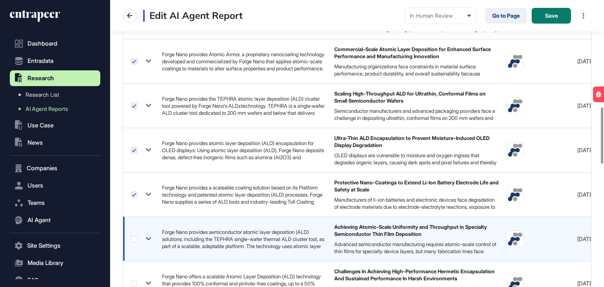
click at [133, 239] on label at bounding box center [134, 239] width 6 height 6
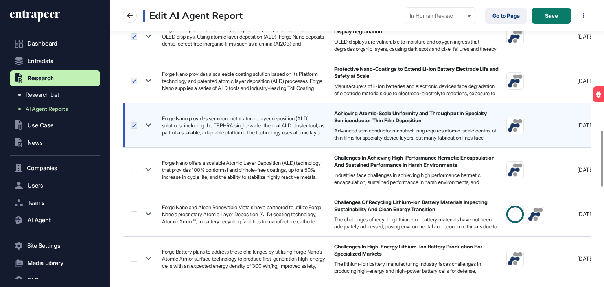
scroll to position [663, 0]
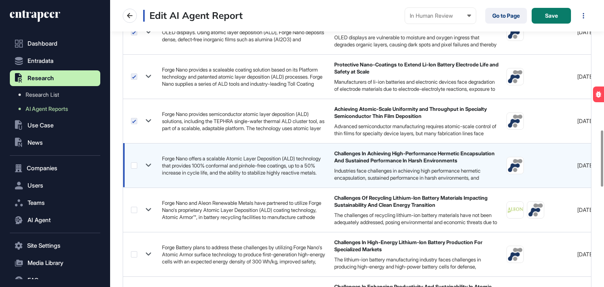
click at [133, 163] on label at bounding box center [134, 165] width 6 height 6
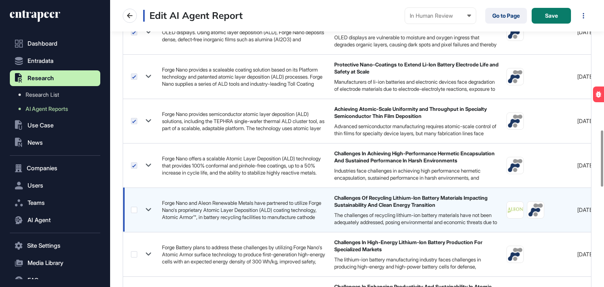
click at [133, 208] on label at bounding box center [134, 210] width 6 height 6
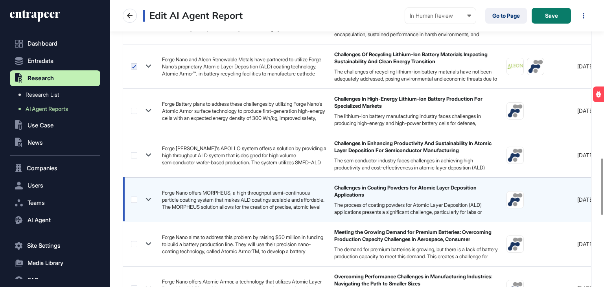
scroll to position [820, 0]
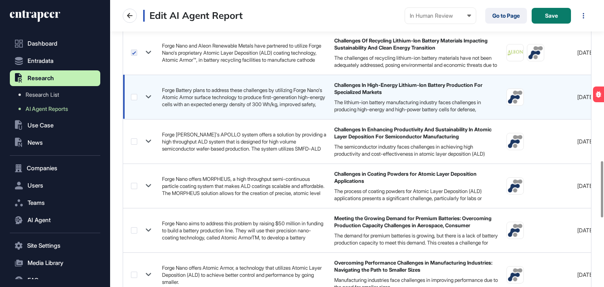
click at [134, 96] on label at bounding box center [134, 97] width 6 height 6
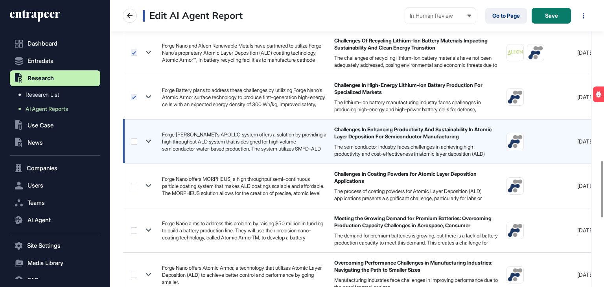
click at [134, 142] on label at bounding box center [134, 141] width 6 height 6
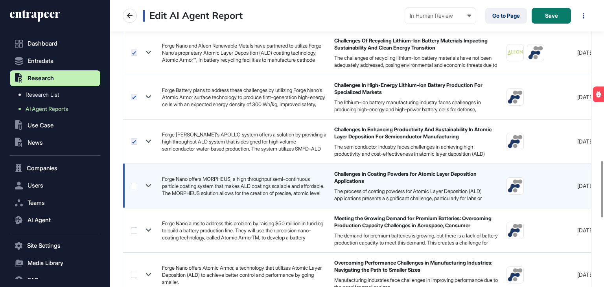
click at [133, 184] on label at bounding box center [134, 186] width 6 height 6
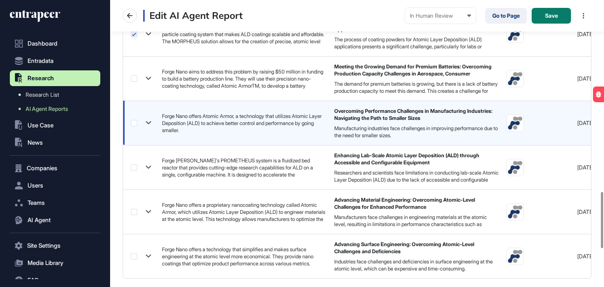
scroll to position [977, 0]
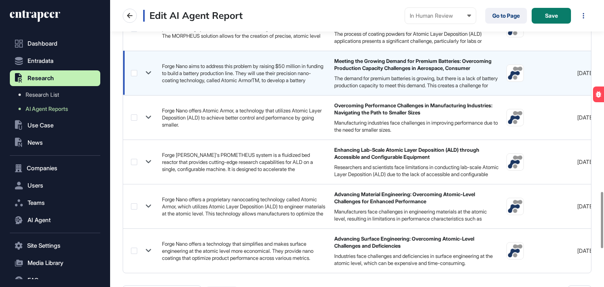
click at [134, 71] on label at bounding box center [134, 73] width 6 height 6
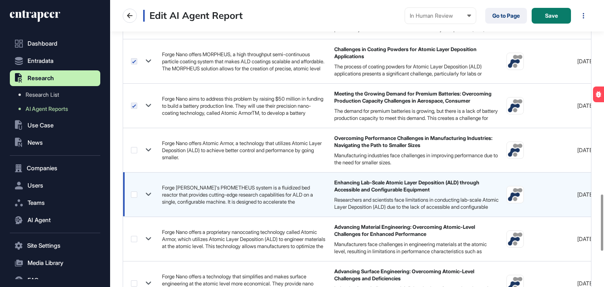
scroll to position [1016, 0]
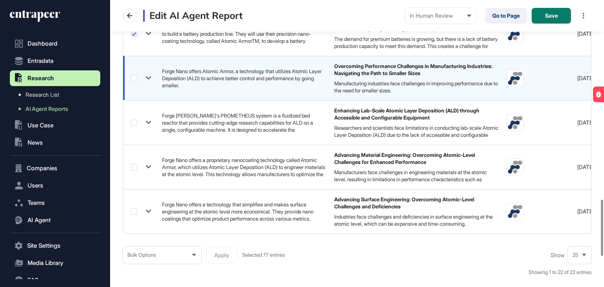
click at [134, 77] on label at bounding box center [134, 78] width 6 height 6
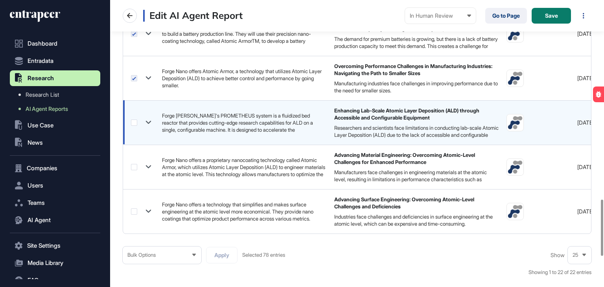
click at [135, 123] on label at bounding box center [134, 122] width 6 height 6
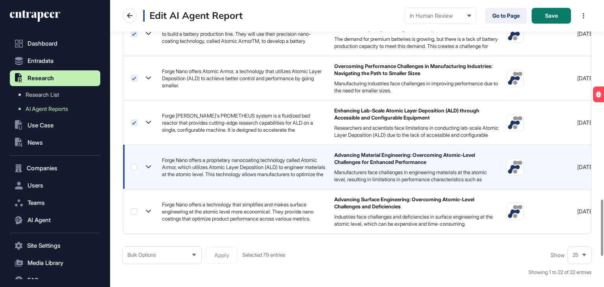
click at [132, 164] on label at bounding box center [134, 167] width 6 height 6
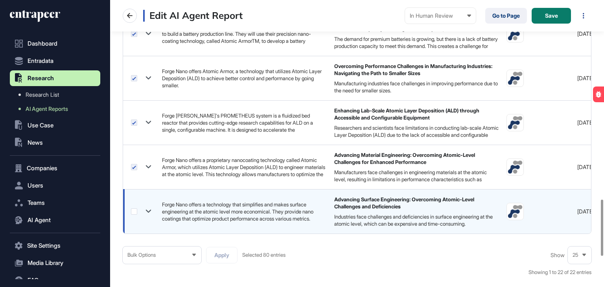
click at [135, 210] on label at bounding box center [134, 211] width 6 height 6
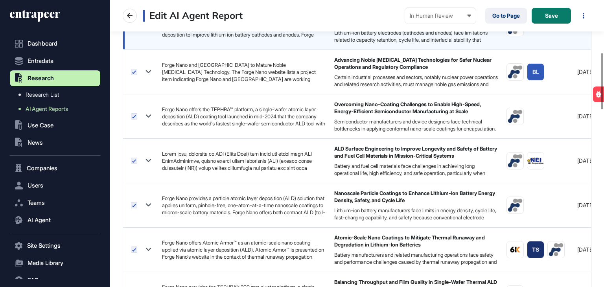
scroll to position [71, 0]
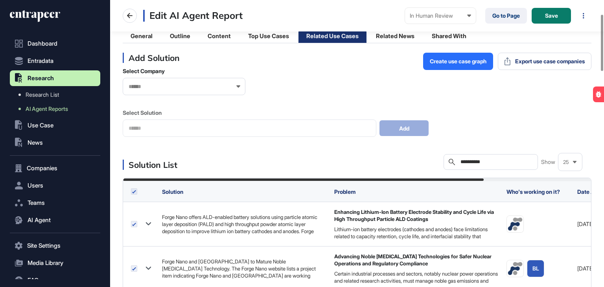
drag, startPoint x: 496, startPoint y: 164, endPoint x: 422, endPoint y: 158, distance: 73.8
click at [422, 158] on div "**********" at bounding box center [357, 162] width 469 height 16
paste input "text"
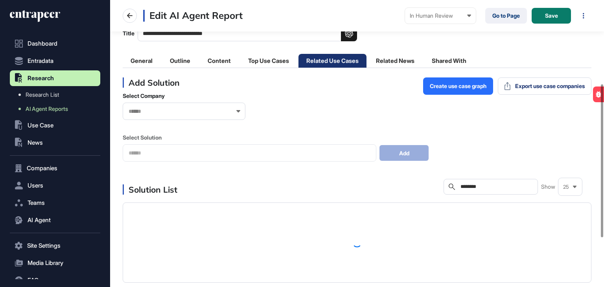
scroll to position [156, 0]
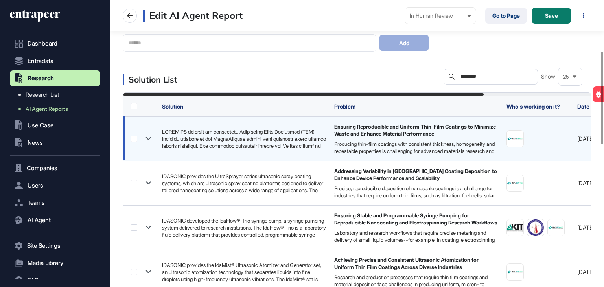
click at [132, 139] on label at bounding box center [134, 139] width 6 height 6
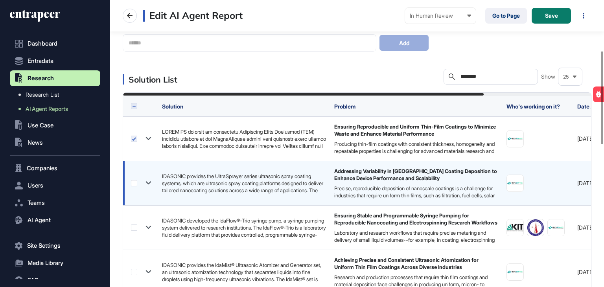
click at [131, 182] on label at bounding box center [134, 183] width 6 height 6
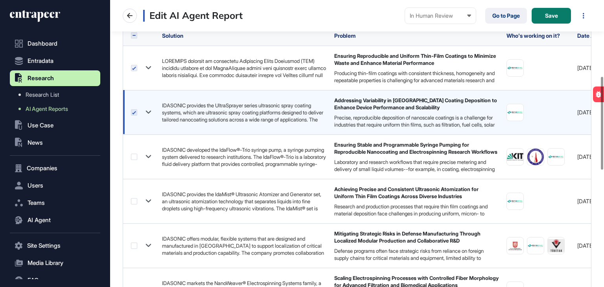
scroll to position [235, 0]
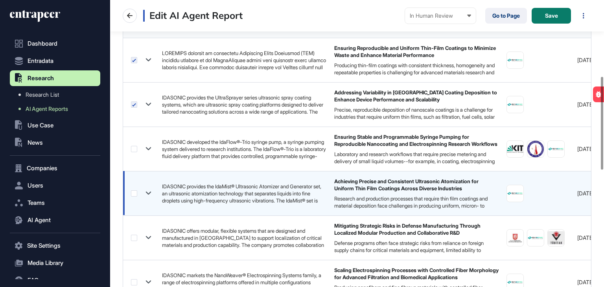
drag, startPoint x: 135, startPoint y: 149, endPoint x: 137, endPoint y: 175, distance: 26.0
click at [135, 150] on label at bounding box center [134, 149] width 6 height 6
click at [134, 194] on label at bounding box center [134, 193] width 6 height 6
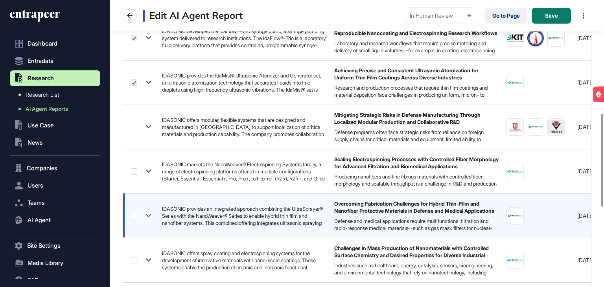
scroll to position [353, 0]
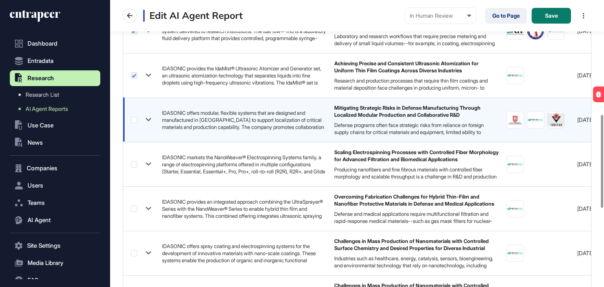
click at [132, 120] on label at bounding box center [134, 120] width 6 height 6
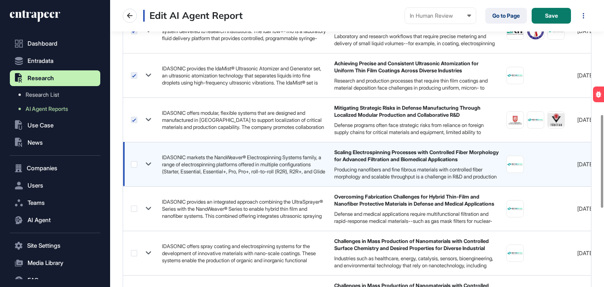
click at [134, 163] on label at bounding box center [134, 164] width 6 height 6
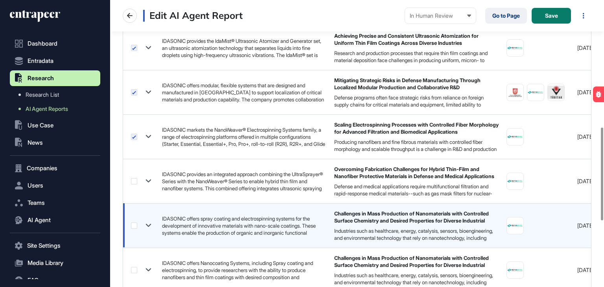
scroll to position [432, 0]
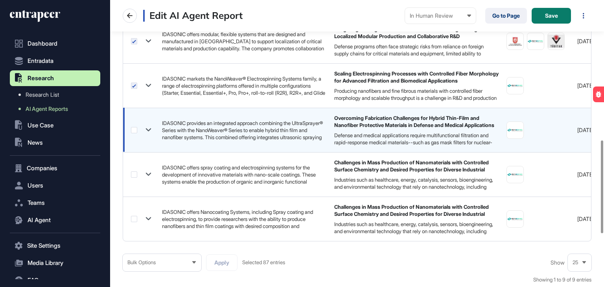
click at [134, 128] on label at bounding box center [134, 130] width 6 height 6
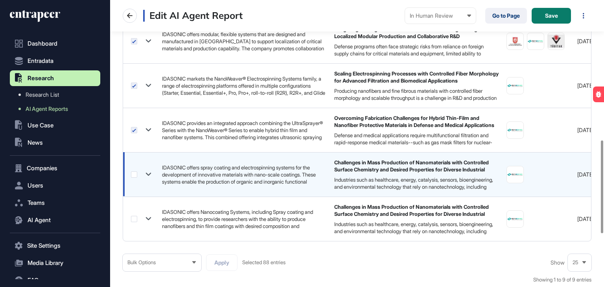
click at [131, 171] on label at bounding box center [134, 174] width 6 height 6
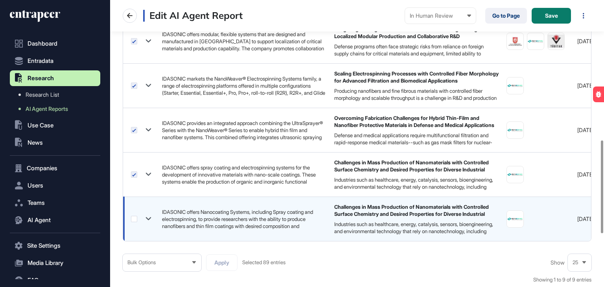
click at [134, 217] on label at bounding box center [134, 219] width 6 height 6
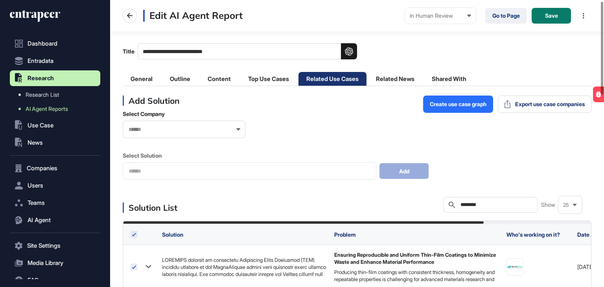
scroll to position [0, 0]
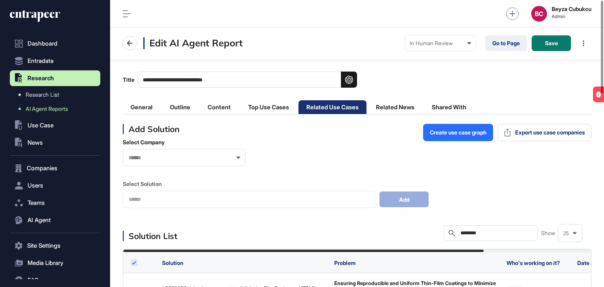
drag, startPoint x: 492, startPoint y: 231, endPoint x: 423, endPoint y: 235, distance: 69.3
click at [423, 235] on div "Solution List Search ******** Show 25" at bounding box center [357, 233] width 469 height 16
paste input "*"
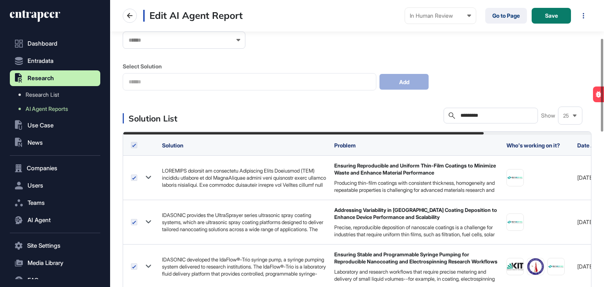
scroll to position [118, 0]
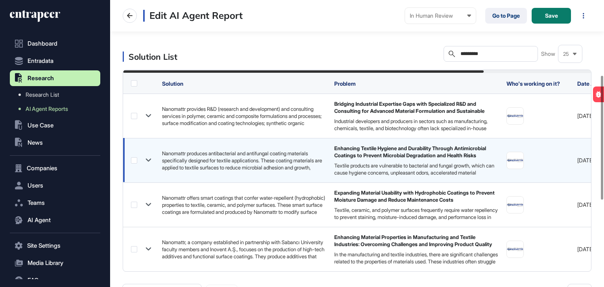
scroll to position [197, 0]
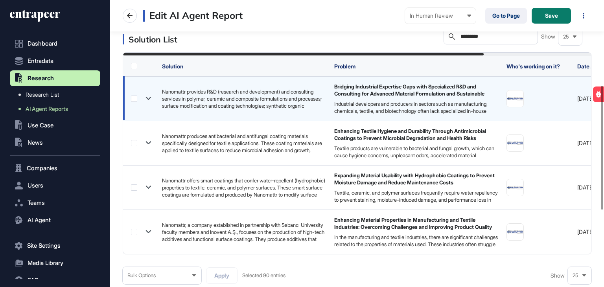
type input "*********"
click at [131, 96] on label at bounding box center [134, 99] width 6 height 6
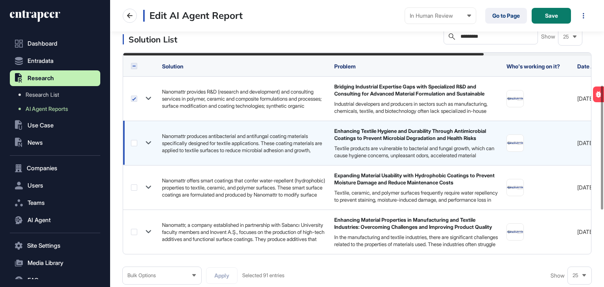
click at [132, 142] on label at bounding box center [134, 143] width 6 height 6
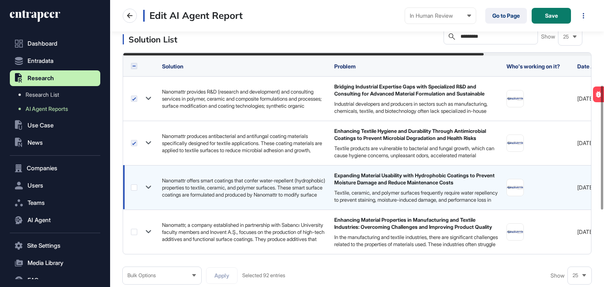
click at [133, 186] on label at bounding box center [134, 187] width 6 height 6
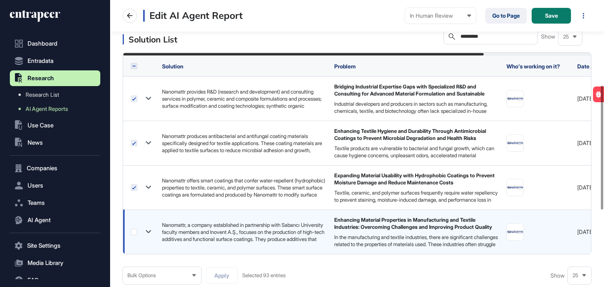
click at [135, 231] on label at bounding box center [134, 232] width 6 height 6
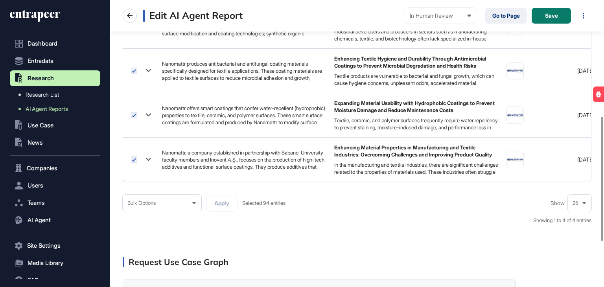
scroll to position [275, 0]
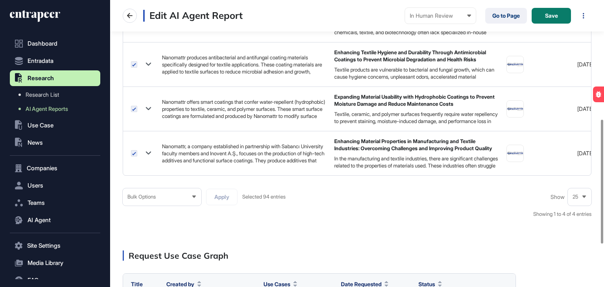
click at [189, 201] on div "Bulk Options" at bounding box center [162, 196] width 79 height 15
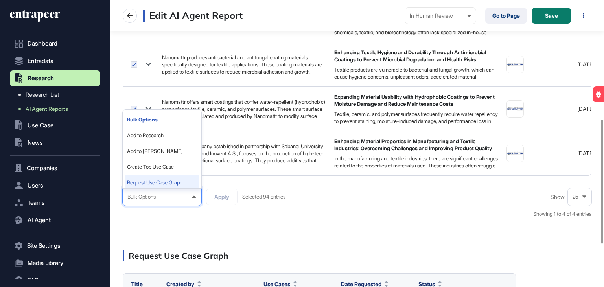
click at [158, 188] on li "Request Use Case Graph" at bounding box center [162, 183] width 74 height 16
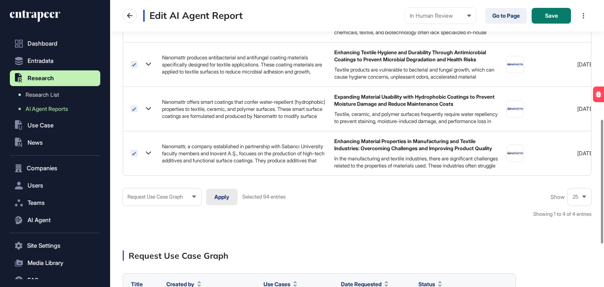
click at [219, 200] on button "Apply" at bounding box center [221, 197] width 31 height 17
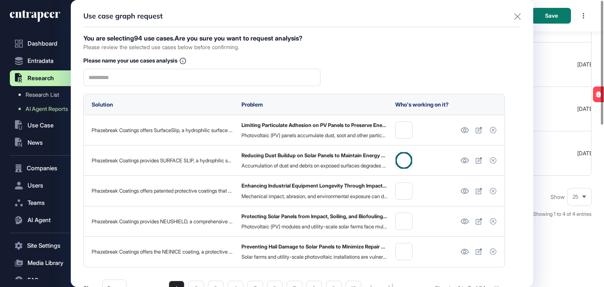
scroll to position [0, 0]
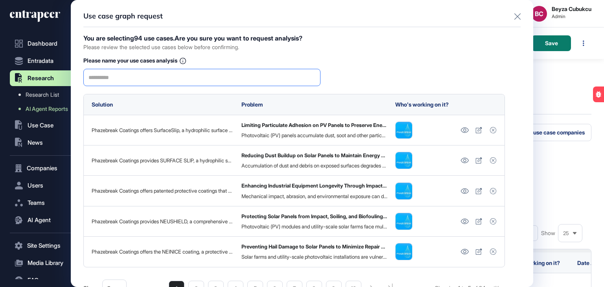
click at [150, 83] on input "text" at bounding box center [201, 77] width 227 height 17
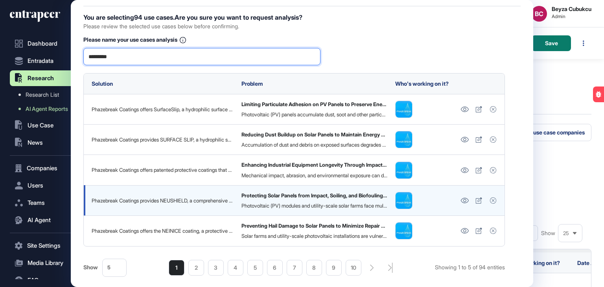
scroll to position [40, 0]
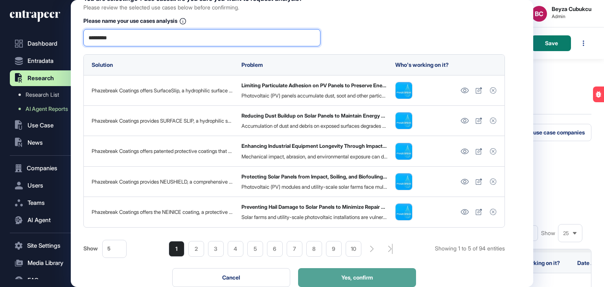
type input "*********"
click at [352, 272] on button "Yes, confirm" at bounding box center [357, 277] width 118 height 19
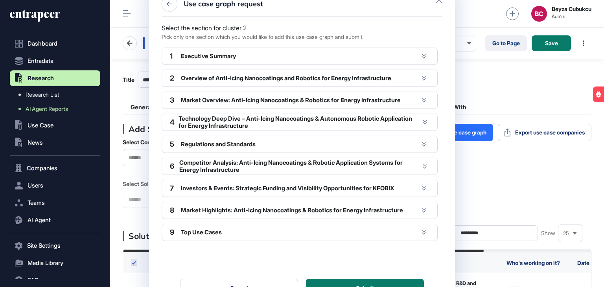
click at [424, 57] on icon at bounding box center [424, 56] width 4 height 5
click at [425, 56] on icon at bounding box center [424, 56] width 4 height 5
click at [340, 34] on div "Pick only one section which you would like to add this use case graph and submi…" at bounding box center [263, 37] width 202 height 6
click at [425, 55] on icon at bounding box center [424, 56] width 4 height 5
click at [204, 55] on div "Executive Summary" at bounding box center [299, 56] width 237 height 7
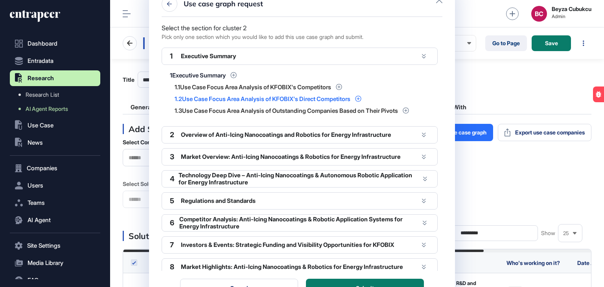
click at [361, 97] on icon at bounding box center [358, 99] width 6 height 6
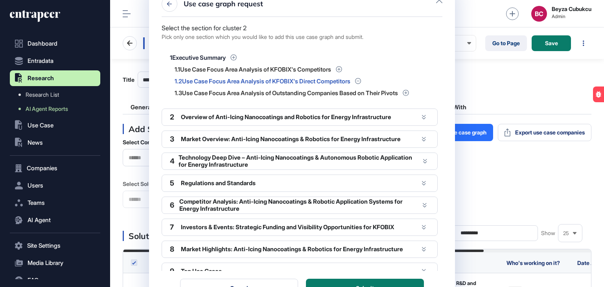
scroll to position [27, 0]
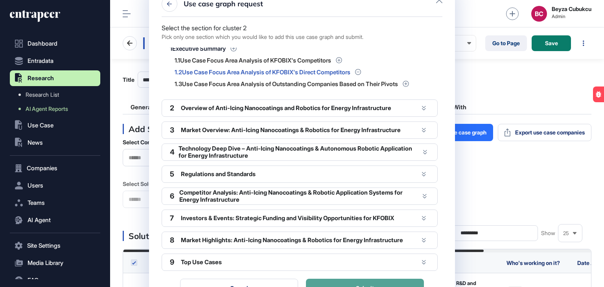
click at [371, 283] on button "Submit" at bounding box center [365, 288] width 118 height 19
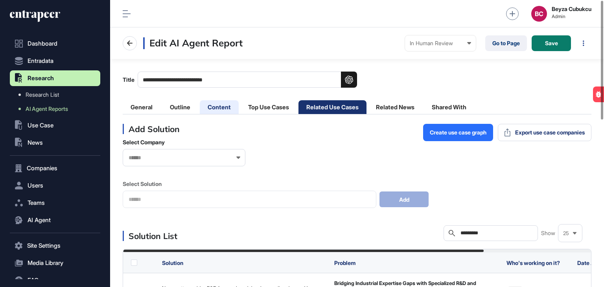
click at [214, 103] on li "Content" at bounding box center [219, 107] width 39 height 14
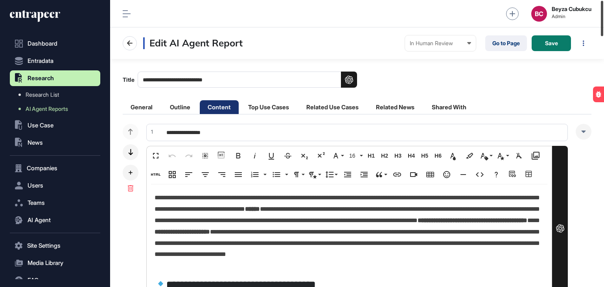
drag, startPoint x: 603, startPoint y: 17, endPoint x: 603, endPoint y: 3, distance: 14.5
click at [603, 3] on div at bounding box center [602, 18] width 2 height 35
